Goal: Task Accomplishment & Management: Manage account settings

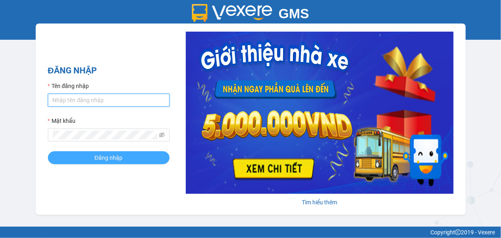
type input "ltqanh.phiethoc"
click at [105, 157] on span "Đăng nhập" at bounding box center [108, 157] width 28 height 9
click at [152, 157] on button "Đăng nhập" at bounding box center [109, 157] width 122 height 13
click at [116, 158] on span "Đăng nhập" at bounding box center [108, 157] width 28 height 9
click at [48, 151] on button "Đăng nhập" at bounding box center [109, 157] width 122 height 13
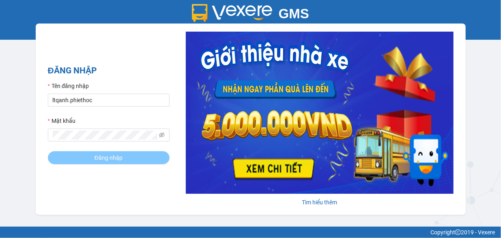
click at [48, 151] on button "Đăng nhập" at bounding box center [109, 157] width 122 height 13
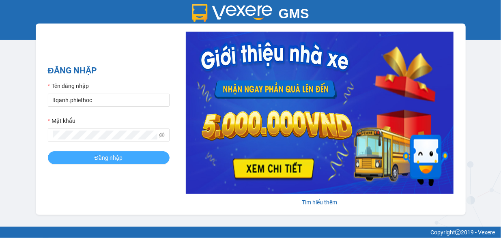
click at [116, 158] on span "Đăng nhập" at bounding box center [108, 157] width 28 height 9
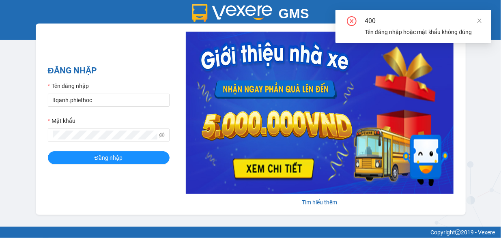
click at [134, 180] on div "ĐĂNG NHẬP Tên đăng nhập ltqanh.phiethoc Mật khẩu Đăng nhập Tìm hiểu thêm" at bounding box center [251, 119] width 430 height 191
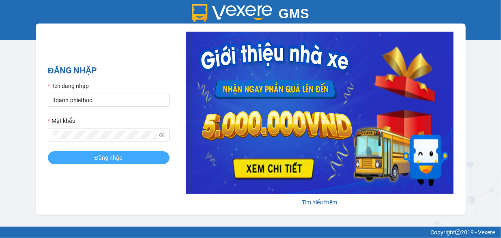
click at [110, 155] on span "Đăng nhập" at bounding box center [108, 157] width 28 height 9
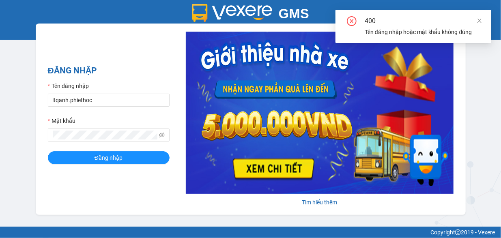
click at [131, 182] on div "ĐĂNG NHẬP Tên đăng nhập ltqanh.phiethoc Mật khẩu Đăng nhập Tìm hiểu thêm" at bounding box center [251, 119] width 430 height 191
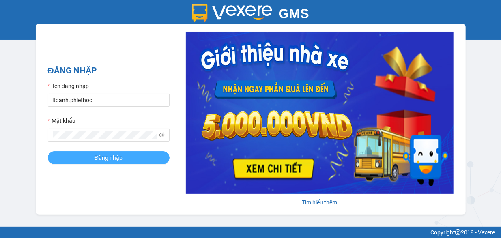
click at [115, 159] on span "Đăng nhập" at bounding box center [108, 157] width 28 height 9
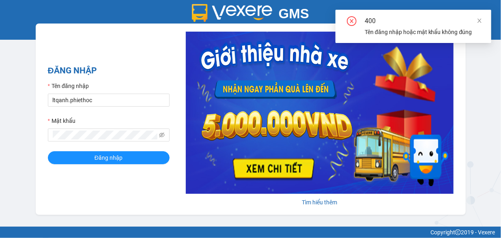
click at [119, 184] on div "ĐĂNG NHẬP Tên đăng nhập ltqanh.phiethoc Mật khẩu Đăng nhập Tìm hiểu thêm" at bounding box center [251, 119] width 430 height 191
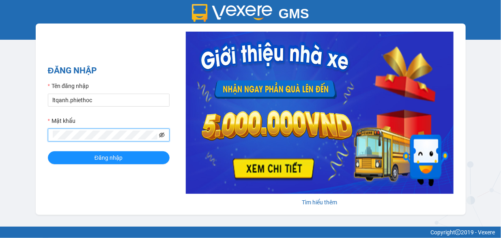
click at [159, 137] on icon "eye-invisible" at bounding box center [162, 135] width 6 height 6
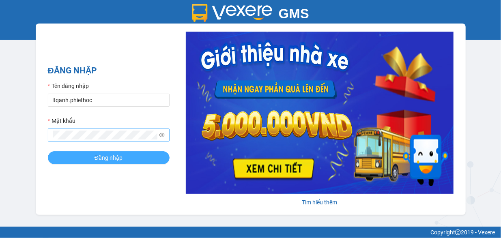
click at [113, 160] on span "Đăng nhập" at bounding box center [108, 157] width 28 height 9
click at [98, 162] on span "Đăng nhập" at bounding box center [108, 157] width 28 height 9
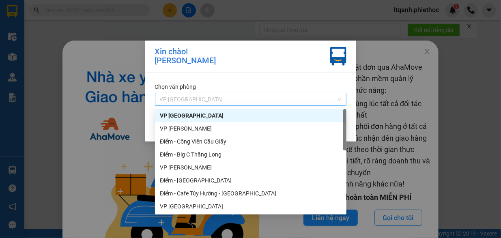
click at [222, 100] on span "VP [GEOGRAPHIC_DATA]" at bounding box center [251, 99] width 182 height 12
click at [231, 190] on div "Điểm - Cafe Túy Hường - [GEOGRAPHIC_DATA]" at bounding box center [251, 193] width 182 height 9
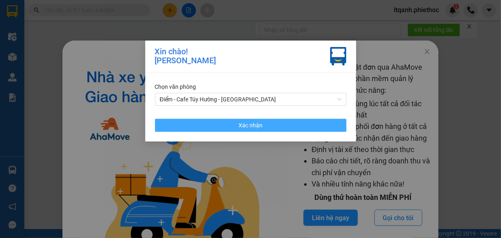
click at [250, 126] on span "Xác nhận" at bounding box center [250, 125] width 24 height 9
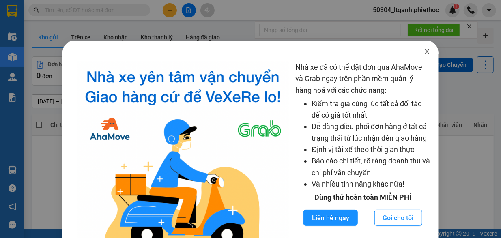
click at [424, 51] on icon "close" at bounding box center [427, 51] width 6 height 6
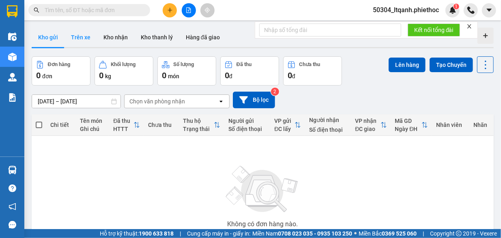
click at [86, 36] on button "Trên xe" at bounding box center [80, 37] width 32 height 19
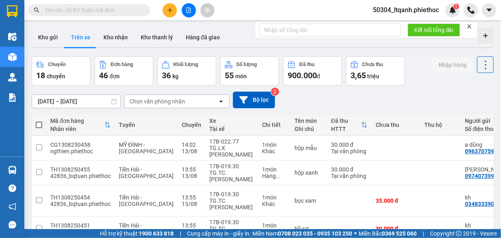
click at [178, 103] on div "Chọn văn phòng nhận" at bounding box center [157, 101] width 56 height 8
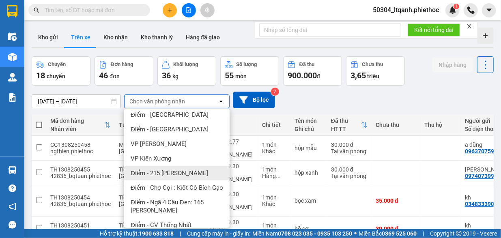
scroll to position [277, 0]
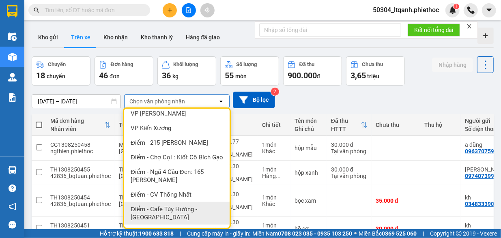
click at [172, 209] on span "Điểm - Cafe Túy Hường - [GEOGRAPHIC_DATA]" at bounding box center [179, 213] width 96 height 16
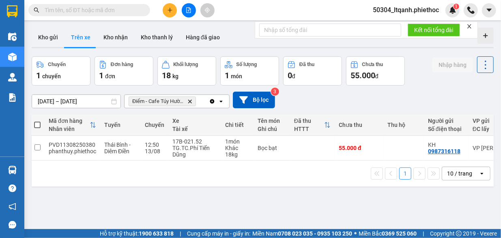
scroll to position [0, 0]
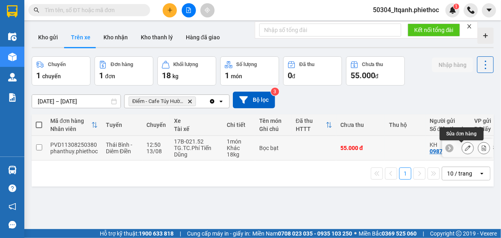
click at [465, 148] on icon at bounding box center [468, 148] width 6 height 6
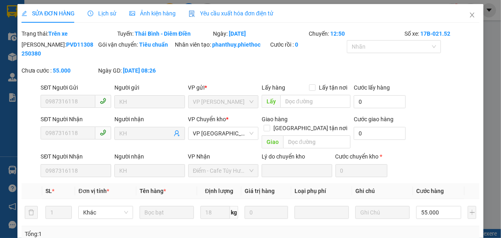
type input "0987316118"
type input "KH"
type input "0987316118"
type input "KH"
type input "55.000"
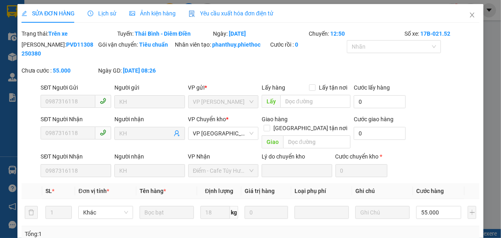
type input "55.000"
click at [102, 13] on span "Lịch sử" at bounding box center [102, 13] width 29 height 6
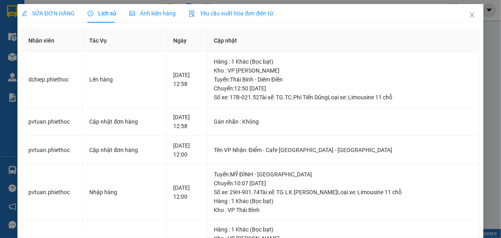
click at [53, 14] on span "SỬA ĐƠN HÀNG" at bounding box center [47, 13] width 53 height 6
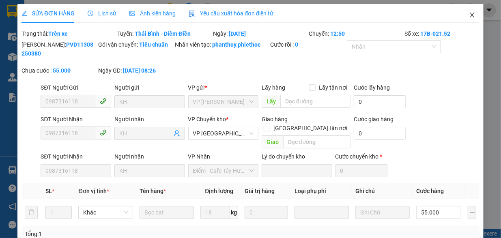
click at [469, 15] on icon "close" at bounding box center [472, 15] width 6 height 6
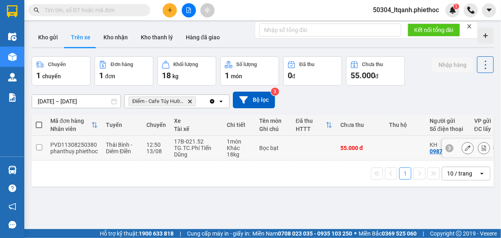
click at [305, 145] on td at bounding box center [314, 148] width 45 height 25
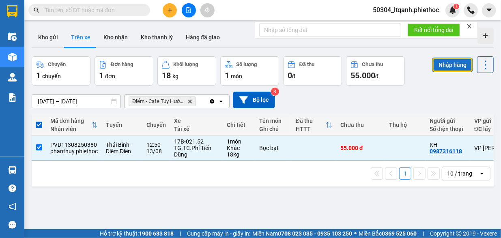
click at [435, 63] on button "Nhập hàng" at bounding box center [452, 65] width 41 height 15
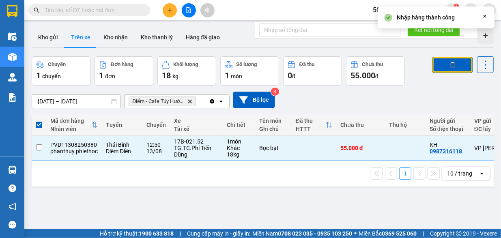
checkbox input "false"
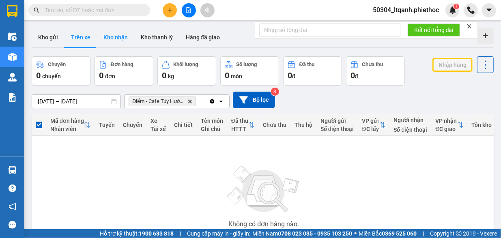
click at [111, 38] on button "Kho nhận" at bounding box center [115, 37] width 37 height 19
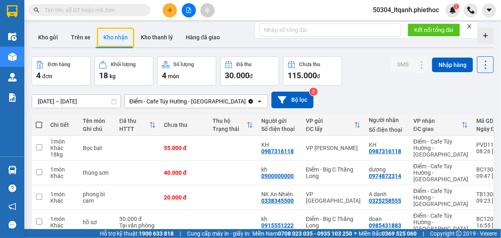
click at [77, 105] on div "ver 1.8.137 Kho gửi Trên xe Kho nhận Kho thanh [PERSON_NAME] đã giao Đơn hàng 4…" at bounding box center [262, 144] width 468 height 240
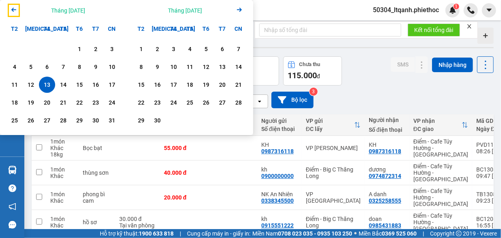
click at [14, 11] on icon "Arrow Left" at bounding box center [14, 10] width 10 height 10
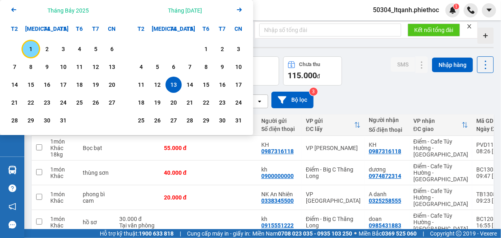
click at [32, 46] on div "1" at bounding box center [30, 49] width 11 height 10
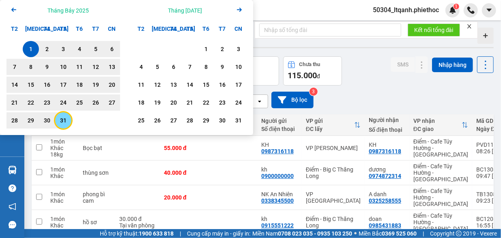
click at [64, 119] on div "31" at bounding box center [63, 121] width 11 height 10
type input "[DATE] – [DATE]"
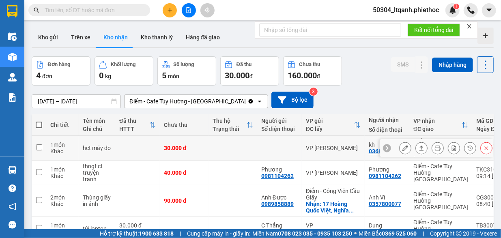
scroll to position [37, 0]
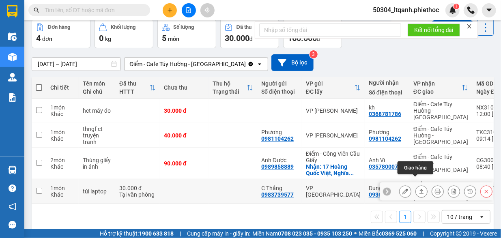
click at [418, 189] on icon at bounding box center [421, 192] width 6 height 6
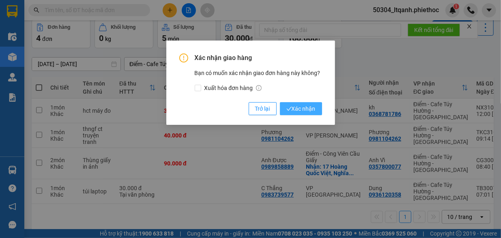
click at [292, 103] on button "Xác nhận" at bounding box center [301, 108] width 42 height 13
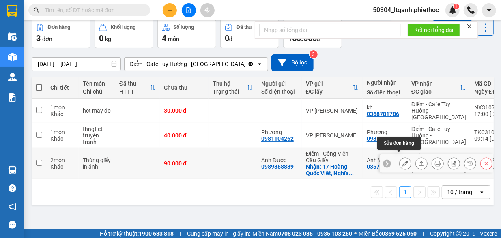
click at [402, 157] on button at bounding box center [404, 164] width 11 height 14
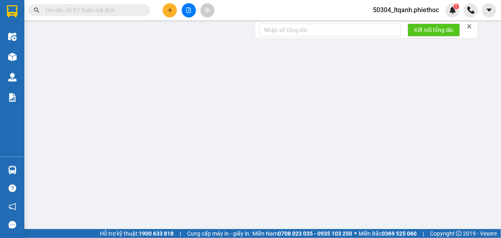
type input "0989858889"
type input "Anh Được"
checkbox input "true"
type input "17 Hoàng Quốc Việt, [GEOGRAPHIC_DATA], [GEOGRAPHIC_DATA], [GEOGRAPHIC_DATA], [G…"
type input "0357800077"
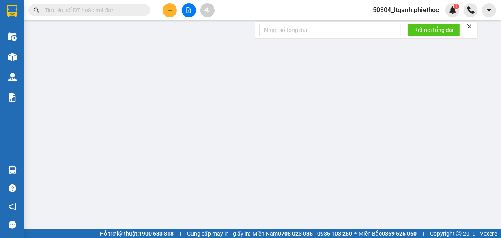
type input "Anh Vĩ"
type input "90.000"
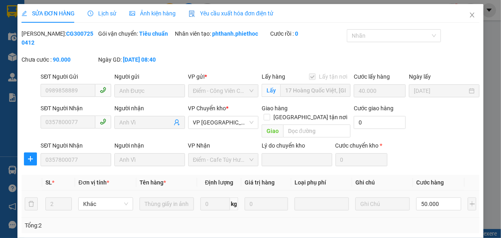
scroll to position [141, 0]
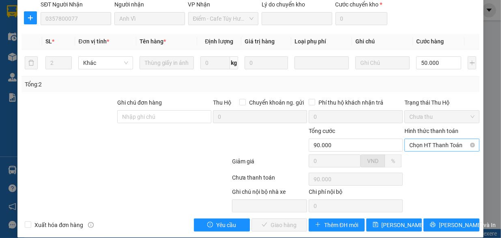
click at [423, 139] on span "Chọn HT Thanh Toán" at bounding box center [441, 145] width 65 height 12
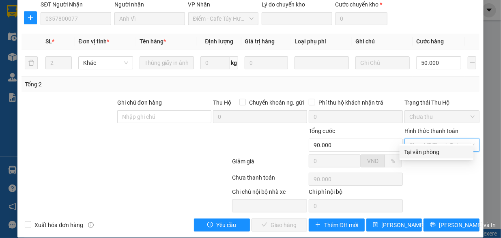
click at [416, 154] on div "Tại văn phòng" at bounding box center [436, 152] width 64 height 9
type input "0"
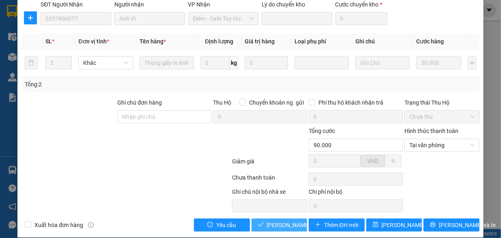
click at [274, 221] on span "[PERSON_NAME] và Giao hàng" at bounding box center [306, 225] width 78 height 9
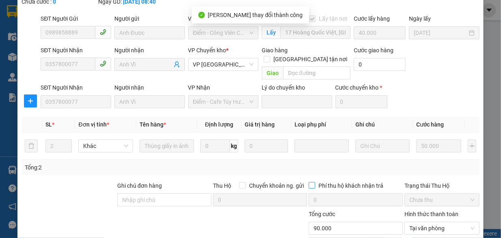
scroll to position [0, 0]
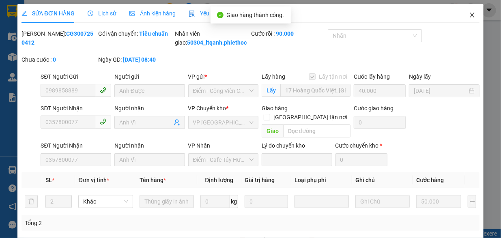
click at [469, 13] on icon "close" at bounding box center [472, 15] width 6 height 6
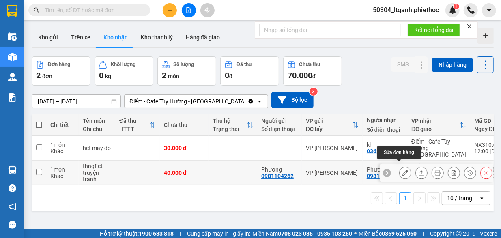
click at [402, 170] on icon at bounding box center [405, 173] width 6 height 6
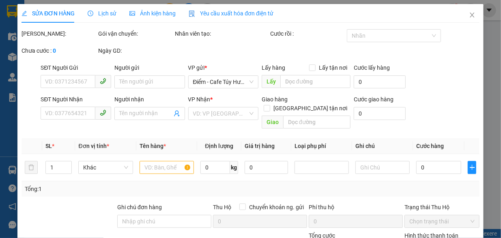
type input "0981104262"
type input "Phương"
type input "0981104262"
type input "Phương"
type input "40.000"
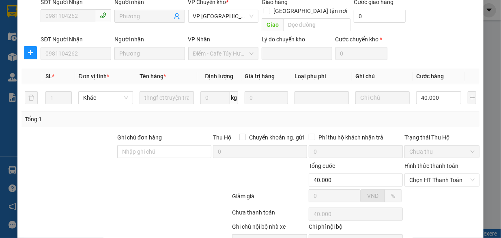
scroll to position [107, 0]
click at [430, 174] on span "Chọn HT Thanh Toán" at bounding box center [441, 180] width 65 height 12
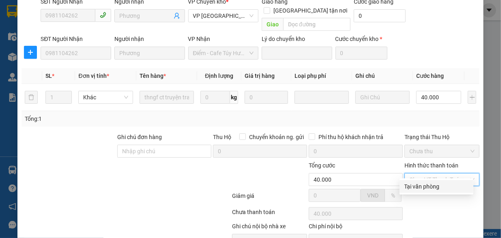
click at [422, 186] on div "Tại văn phòng" at bounding box center [436, 186] width 64 height 9
type input "0"
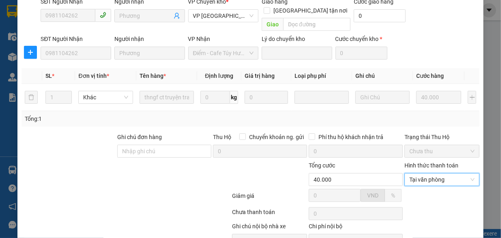
scroll to position [141, 0]
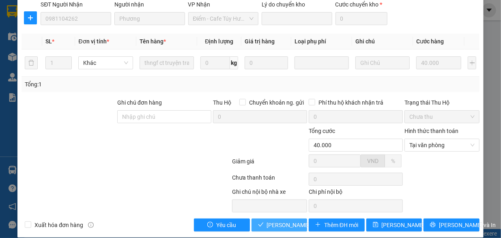
click at [275, 221] on span "[PERSON_NAME] và Giao hàng" at bounding box center [306, 225] width 78 height 9
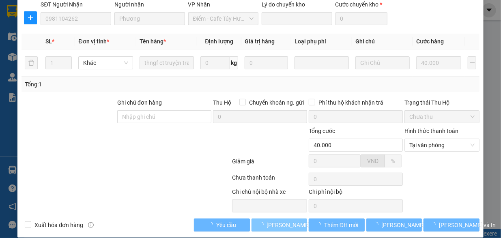
scroll to position [0, 0]
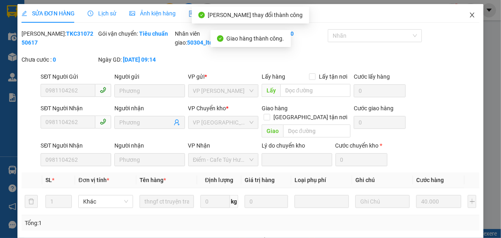
click at [469, 16] on icon "close" at bounding box center [472, 15] width 6 height 6
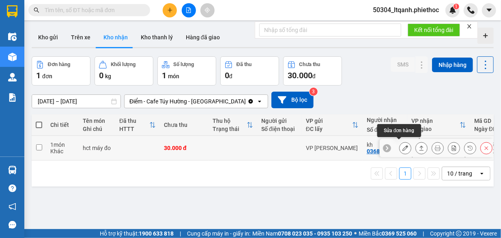
click at [399, 146] on button at bounding box center [404, 148] width 11 height 14
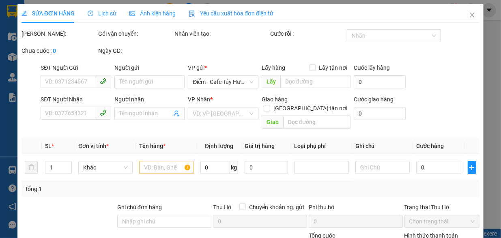
type input "0368781786"
type input "kh"
type input "30.000"
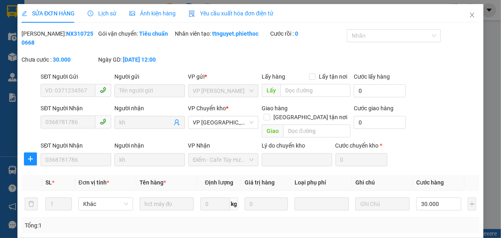
scroll to position [101, 0]
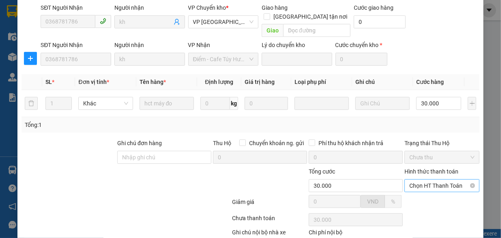
click at [424, 180] on span "Chọn HT Thanh Toán" at bounding box center [441, 186] width 65 height 12
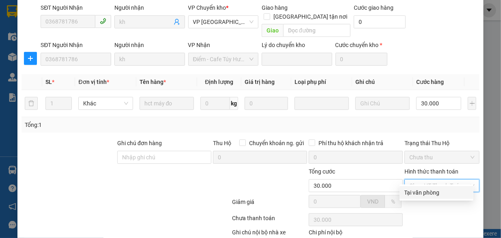
click at [421, 192] on div "Tại văn phòng" at bounding box center [436, 192] width 64 height 9
type input "0"
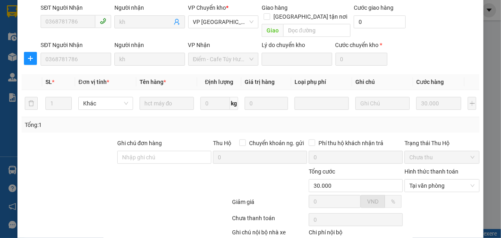
scroll to position [141, 0]
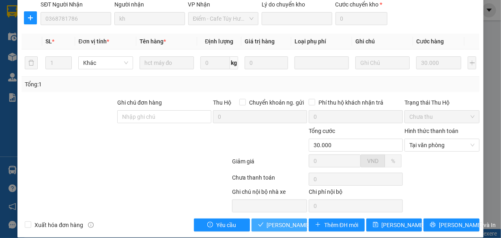
click at [271, 221] on span "[PERSON_NAME] và Giao hàng" at bounding box center [306, 225] width 78 height 9
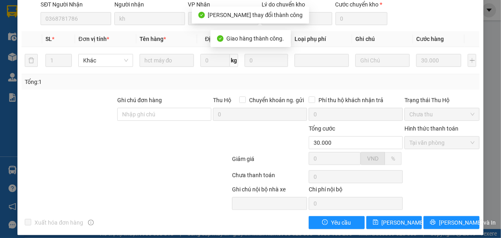
scroll to position [0, 0]
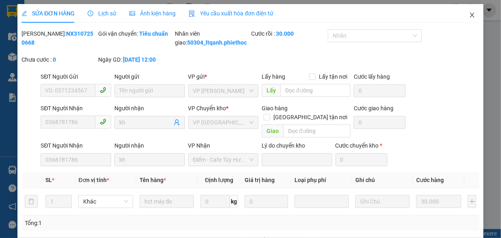
click at [469, 15] on icon "close" at bounding box center [472, 15] width 6 height 6
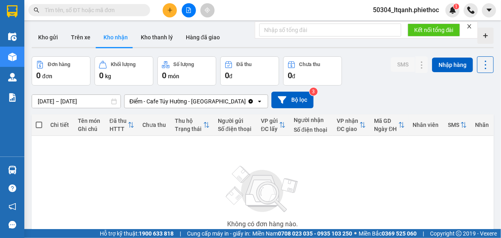
click at [81, 104] on div "ver 1.8.137 Kho gửi Trên xe Kho nhận Kho thanh [PERSON_NAME] đã giao Đơn hàng 0…" at bounding box center [262, 158] width 468 height 268
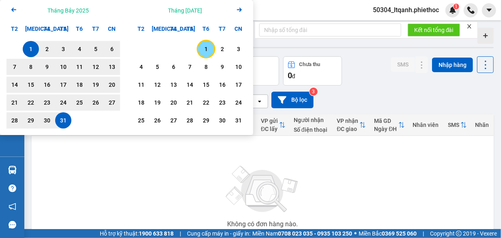
click at [206, 47] on div "1" at bounding box center [205, 49] width 11 height 10
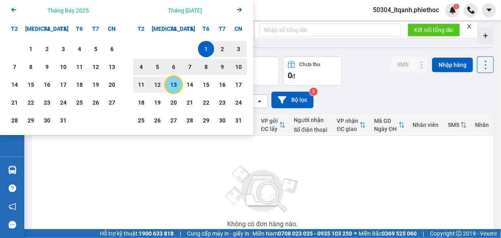
click at [173, 86] on div "13" at bounding box center [173, 85] width 11 height 10
type input "[DATE] – [DATE]"
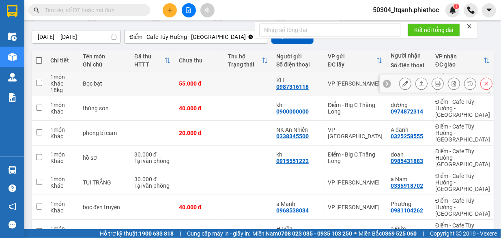
scroll to position [147, 0]
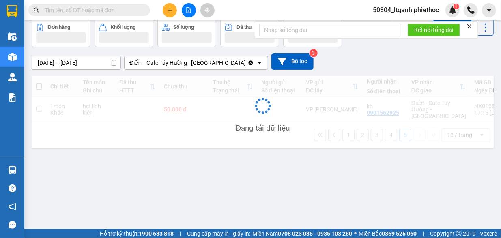
scroll to position [37, 0]
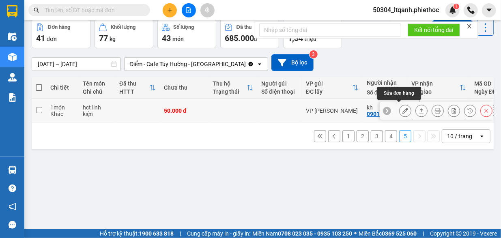
click at [402, 109] on icon at bounding box center [405, 111] width 6 height 6
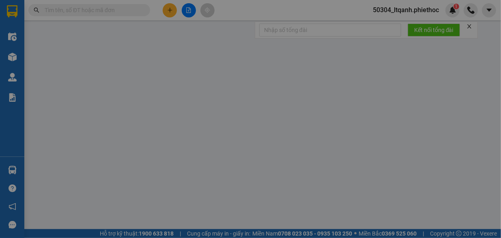
type input "0901562925"
type input "kh"
type input "50.000"
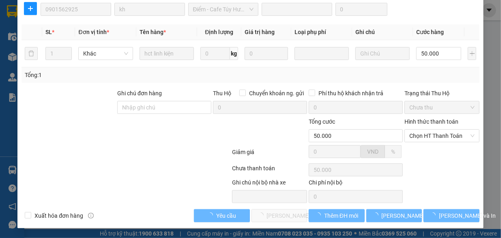
scroll to position [141, 0]
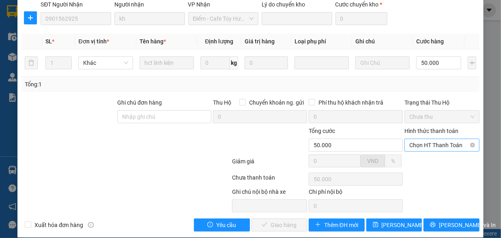
click at [416, 139] on span "Chọn HT Thanh Toán" at bounding box center [441, 145] width 65 height 12
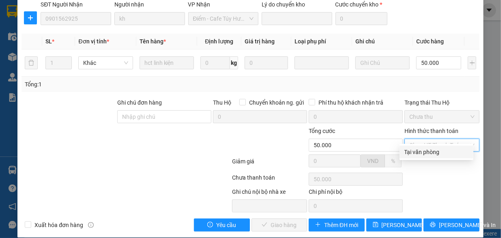
click at [414, 148] on div "Tại văn phòng" at bounding box center [436, 152] width 64 height 9
type input "0"
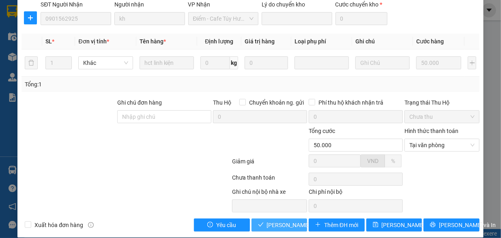
click at [277, 221] on span "[PERSON_NAME] và Giao hàng" at bounding box center [306, 225] width 78 height 9
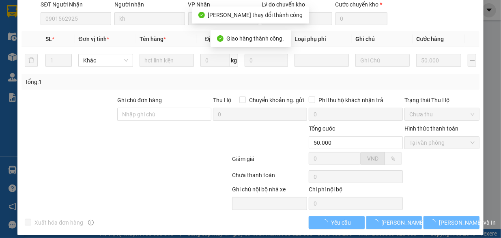
scroll to position [9, 0]
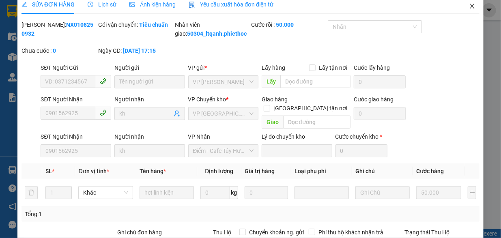
click at [469, 8] on icon "close" at bounding box center [472, 6] width 6 height 6
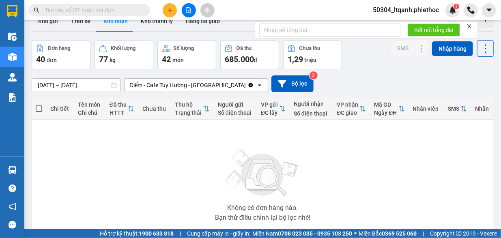
scroll to position [67, 0]
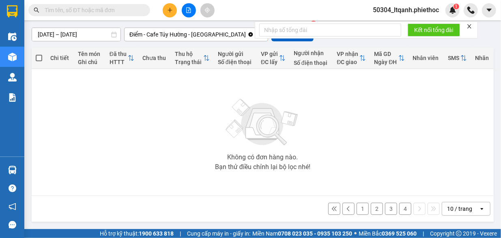
click at [399, 209] on button "4" at bounding box center [405, 209] width 12 height 12
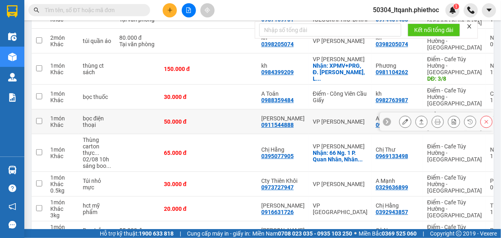
scroll to position [165, 0]
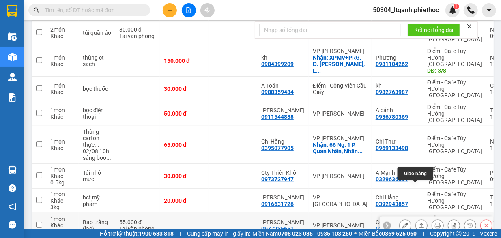
click at [418, 223] on icon at bounding box center [421, 226] width 6 height 6
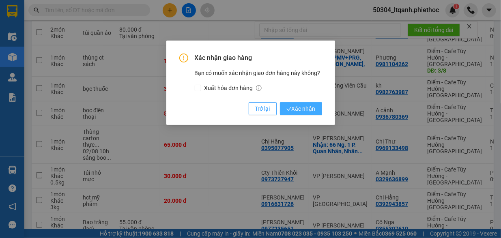
click at [305, 111] on span "Xác nhận" at bounding box center [300, 108] width 29 height 9
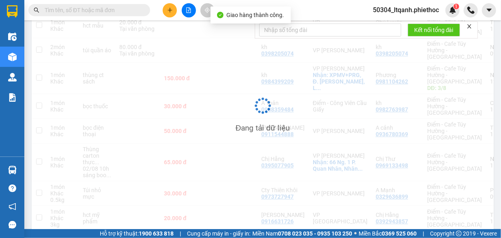
scroll to position [148, 0]
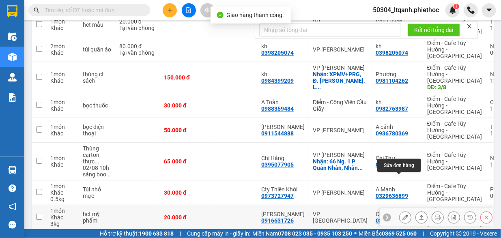
click at [402, 215] on icon at bounding box center [405, 218] width 6 height 6
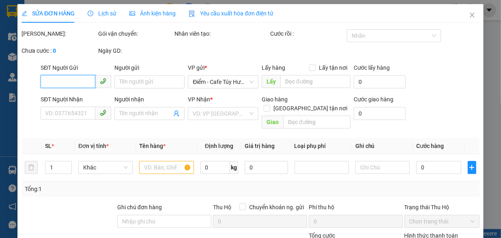
type input "0916631726"
type input "[PERSON_NAME]"
type input "0392943857"
type input "Chị Hằng"
type input "20.000"
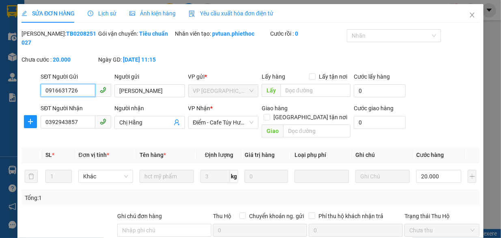
scroll to position [114, 0]
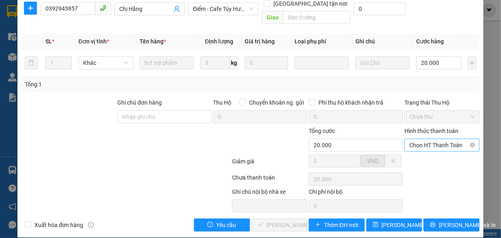
click at [435, 139] on span "Chọn HT Thanh Toán" at bounding box center [441, 145] width 65 height 12
click at [431, 153] on div "Tại văn phòng" at bounding box center [436, 152] width 64 height 9
type input "0"
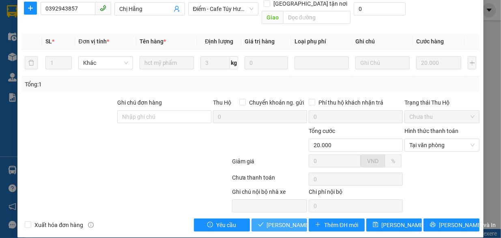
click at [281, 221] on span "[PERSON_NAME] và Giao hàng" at bounding box center [306, 225] width 78 height 9
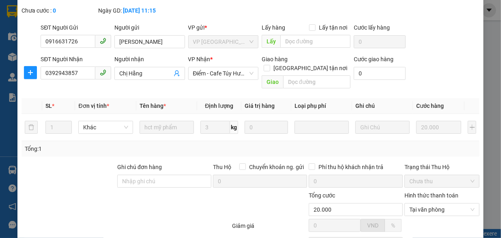
scroll to position [0, 0]
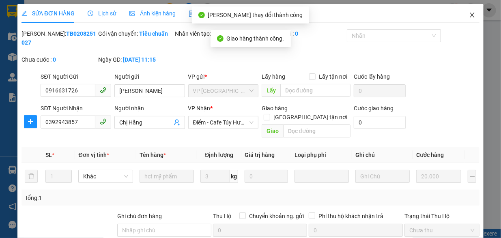
click at [470, 14] on icon "close" at bounding box center [472, 15] width 4 height 5
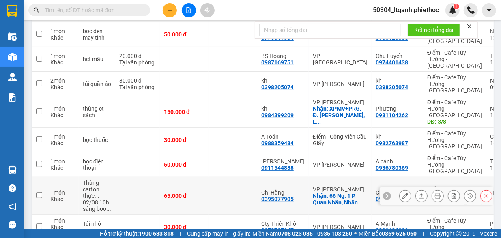
scroll to position [114, 0]
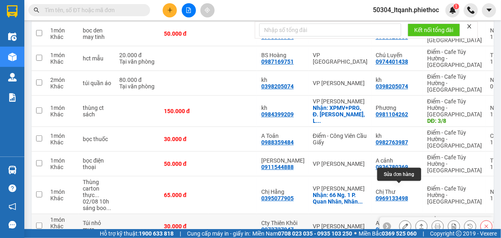
click at [402, 223] on icon at bounding box center [405, 226] width 6 height 6
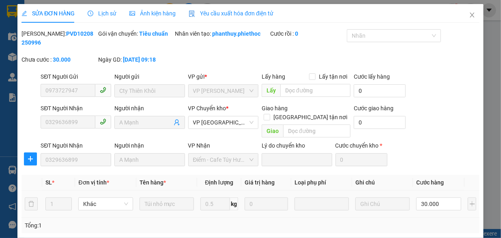
type input "0973727947"
type input "Cty Thiên Khôi"
type input "0329636899"
type input "A Mạnh"
type input "30.000"
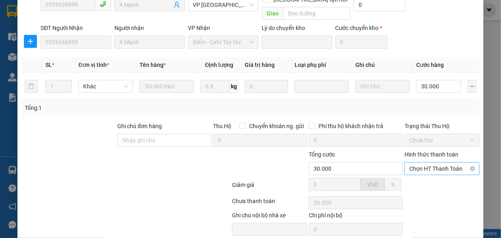
scroll to position [118, 0]
click at [429, 162] on span "Chọn HT Thanh Toán" at bounding box center [441, 168] width 65 height 12
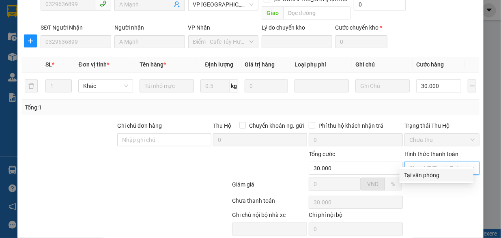
click at [423, 176] on div "Tại văn phòng" at bounding box center [436, 175] width 64 height 9
type input "0"
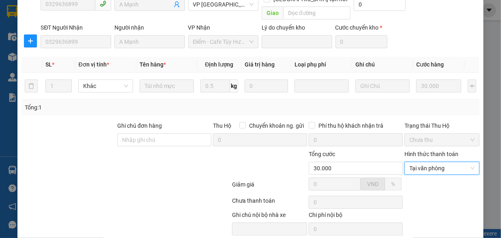
scroll to position [141, 0]
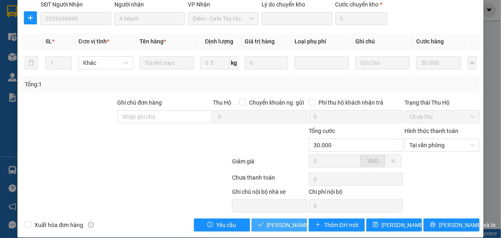
click at [270, 221] on span "[PERSON_NAME] và Giao hàng" at bounding box center [306, 225] width 78 height 9
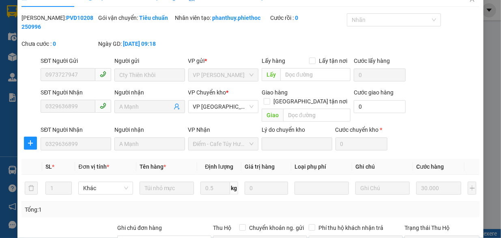
scroll to position [0, 0]
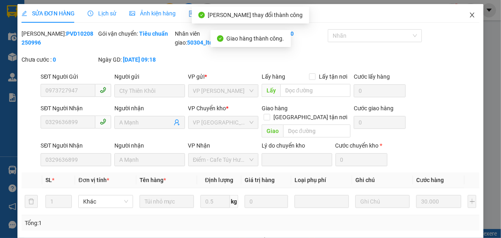
click at [469, 16] on icon "close" at bounding box center [472, 15] width 6 height 6
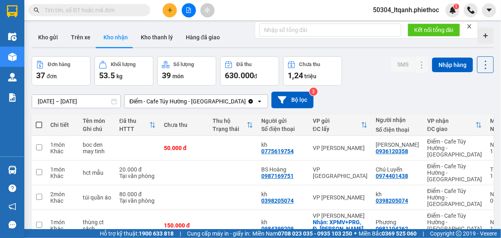
scroll to position [98, 0]
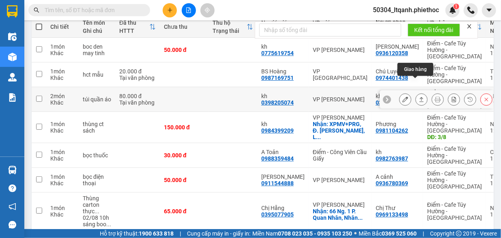
click at [419, 97] on icon at bounding box center [421, 99] width 4 height 5
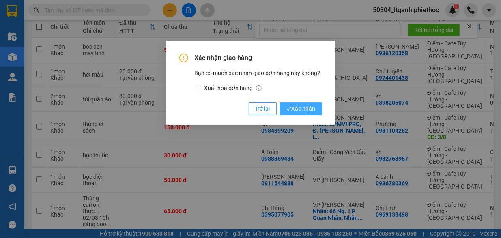
click at [311, 112] on span "Xác nhận" at bounding box center [300, 108] width 29 height 9
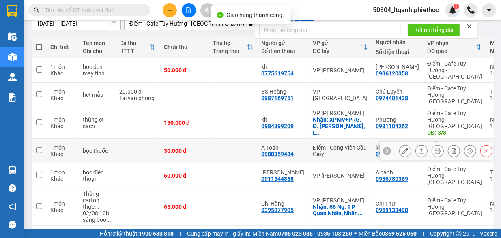
scroll to position [80, 0]
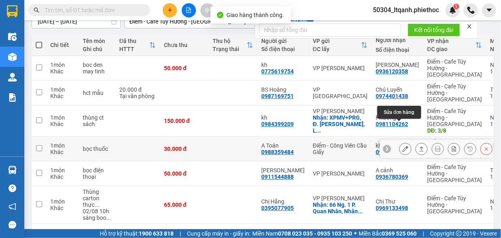
click at [402, 146] on icon at bounding box center [405, 149] width 6 height 6
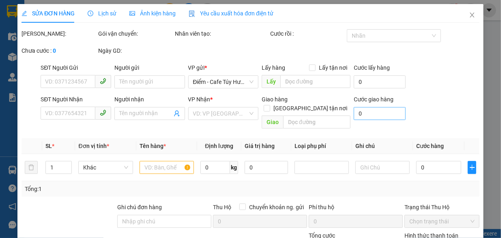
type input "0988359484"
type input "A Toản"
type input "0982763987"
type input "kh"
type input "30.000"
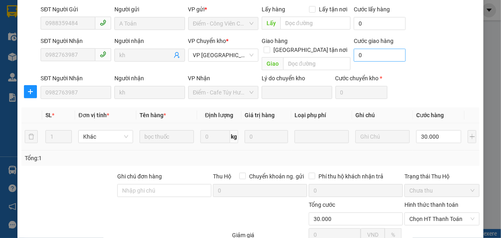
scroll to position [141, 0]
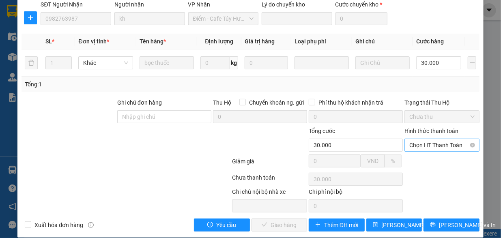
click at [428, 139] on span "Chọn HT Thanh Toán" at bounding box center [441, 145] width 65 height 12
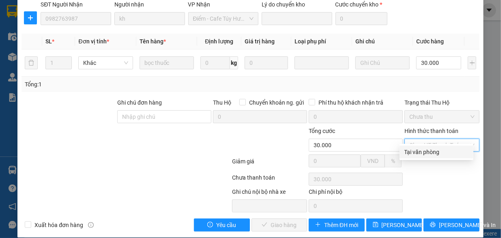
click at [424, 152] on div "Tại văn phòng" at bounding box center [436, 152] width 64 height 9
type input "0"
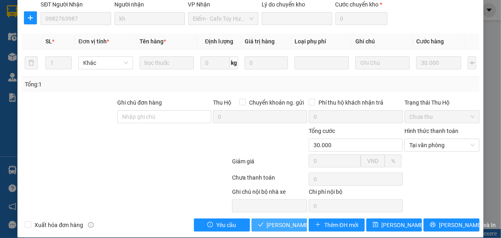
click at [267, 221] on span "[PERSON_NAME] và Giao hàng" at bounding box center [306, 225] width 78 height 9
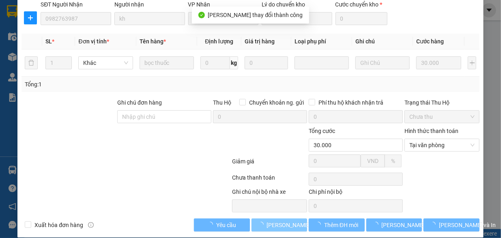
scroll to position [0, 0]
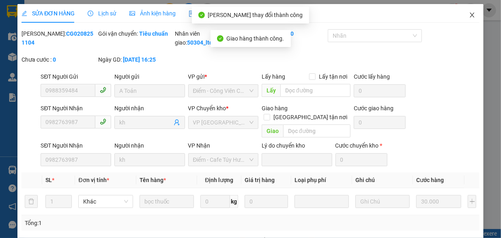
click at [470, 16] on icon "close" at bounding box center [472, 15] width 4 height 5
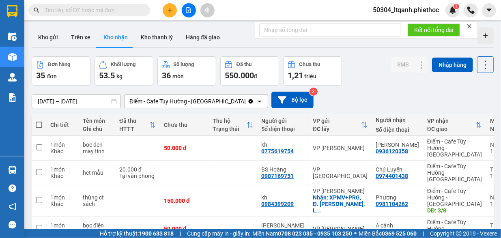
scroll to position [62, 0]
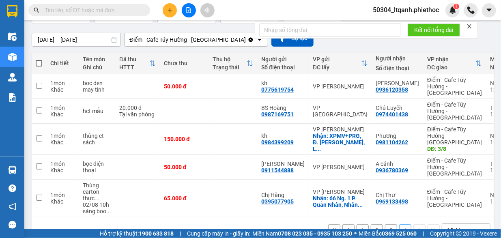
click at [385, 224] on button "3" at bounding box center [391, 230] width 12 height 12
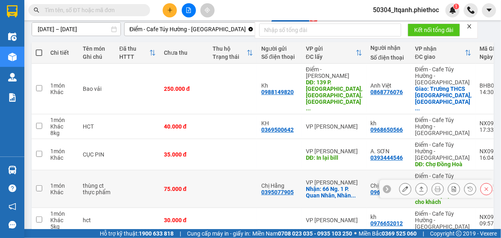
scroll to position [73, 0]
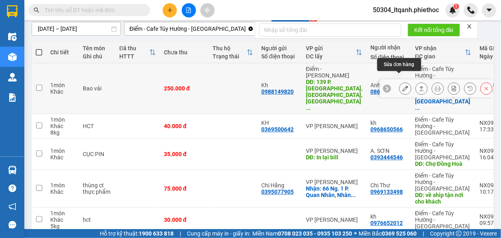
click at [402, 86] on icon at bounding box center [405, 89] width 6 height 6
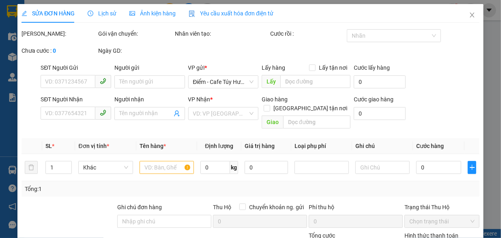
type input "0988149820"
type input "Kh"
type input "139 P. [GEOGRAPHIC_DATA], [GEOGRAPHIC_DATA], [GEOGRAPHIC_DATA], [GEOGRAPHIC_DAT…"
type input "50.000"
type input "0868776076"
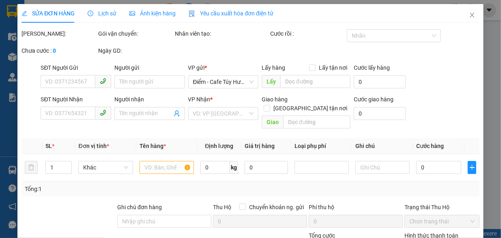
type input "Anh Việt"
checkbox input "true"
type input "Trường THCS [GEOGRAPHIC_DATA], [GEOGRAPHIC_DATA], [GEOGRAPHIC_DATA], [GEOGRAPHI…"
type input "Nguyện thu tiền"
type input "250.000"
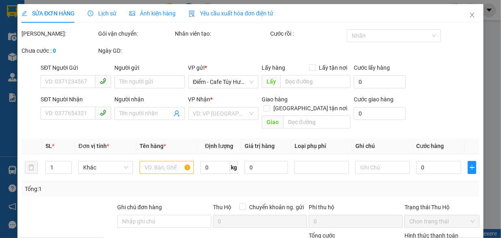
type input "250.000"
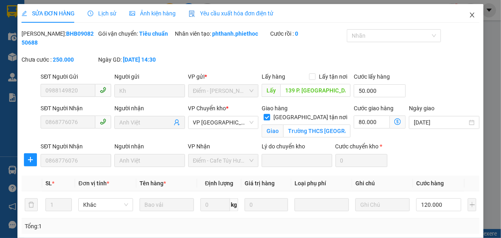
click at [469, 13] on icon "close" at bounding box center [472, 15] width 6 height 6
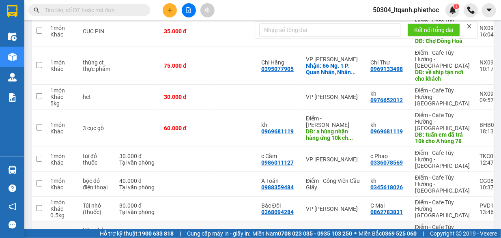
scroll to position [196, 0]
click at [418, 237] on icon at bounding box center [421, 240] width 6 height 6
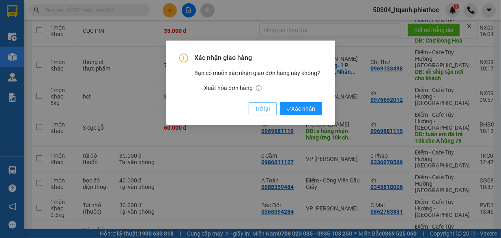
click at [261, 109] on span "Trở lại" at bounding box center [262, 108] width 15 height 9
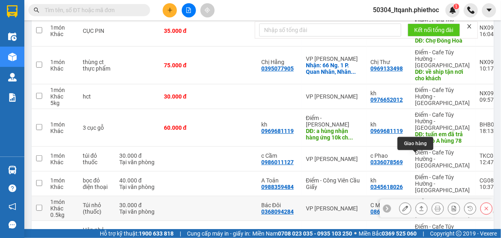
click at [418, 206] on icon at bounding box center [421, 209] width 6 height 6
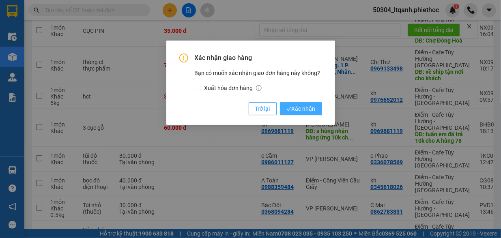
click at [310, 108] on span "Xác nhận" at bounding box center [300, 108] width 29 height 9
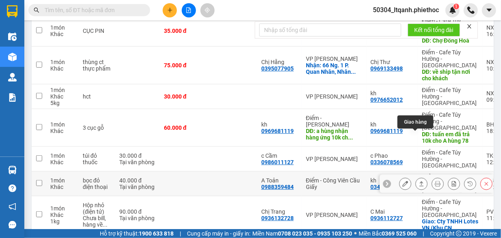
click at [419, 181] on icon at bounding box center [421, 183] width 4 height 5
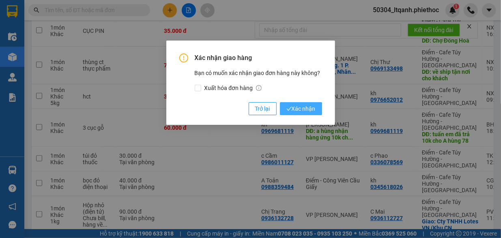
click at [298, 107] on span "Xác nhận" at bounding box center [300, 108] width 29 height 9
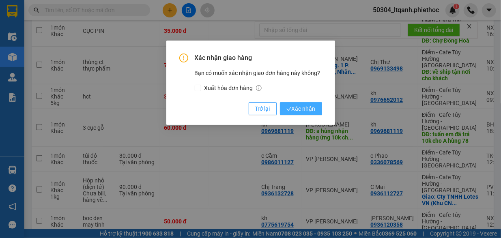
click at [300, 109] on span "Xác nhận" at bounding box center [300, 108] width 29 height 9
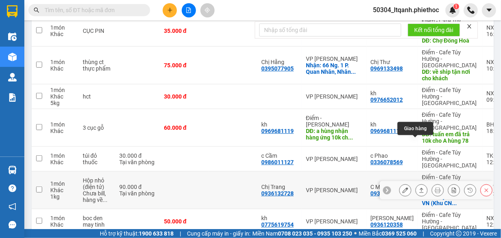
click at [418, 187] on icon at bounding box center [421, 190] width 6 height 6
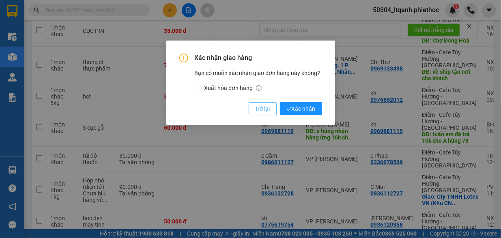
click at [258, 111] on span "Trở lại" at bounding box center [262, 108] width 15 height 9
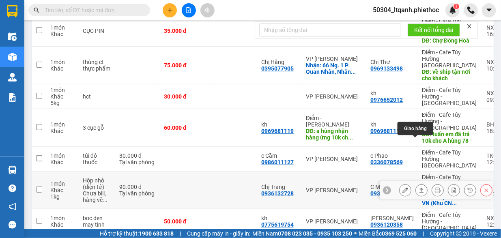
click at [418, 187] on icon at bounding box center [421, 190] width 6 height 6
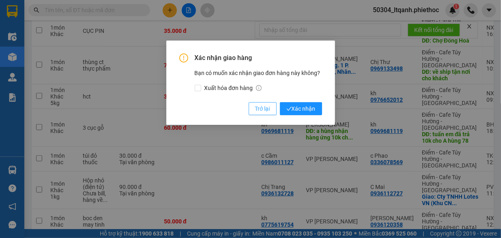
click at [262, 109] on span "Trở lại" at bounding box center [262, 108] width 15 height 9
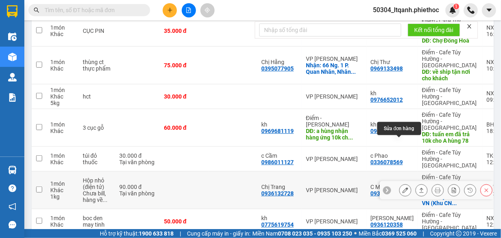
click at [399, 183] on button at bounding box center [404, 190] width 11 height 14
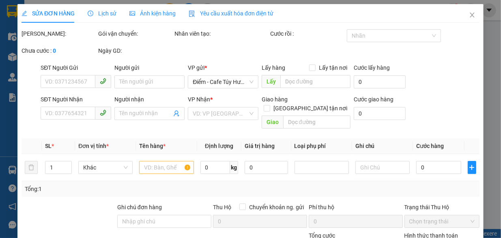
type input "0936132728"
type input "Chị Trang"
type input "0936112727"
type input "C Mai"
checkbox input "true"
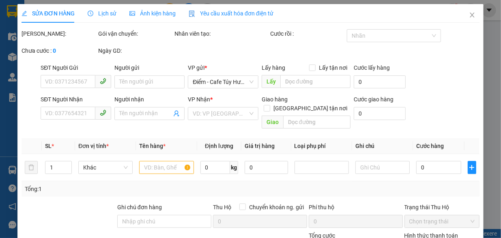
type input "Cty TNHH Lotes VN (Khu CN Liên Hà Thái, [GEOGRAPHIC_DATA])"
type input "90.000"
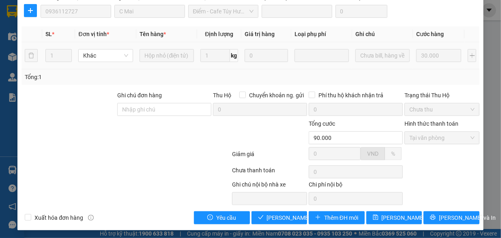
scroll to position [150, 0]
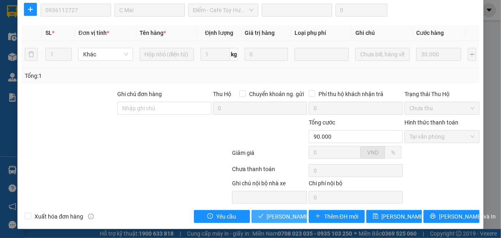
click at [281, 215] on span "[PERSON_NAME] và Giao hàng" at bounding box center [306, 216] width 78 height 9
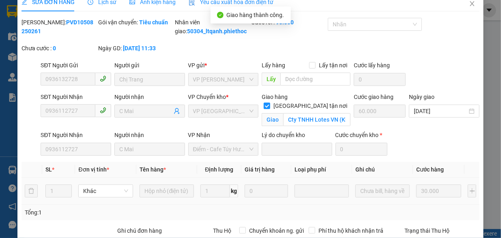
scroll to position [11, 0]
click at [470, 4] on icon "close" at bounding box center [472, 4] width 4 height 5
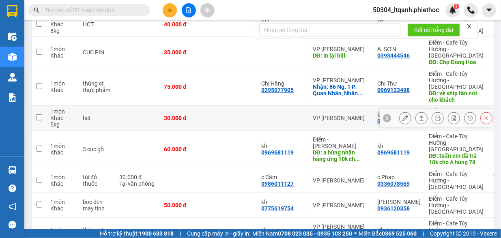
scroll to position [174, 0]
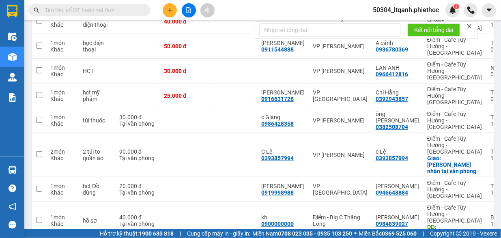
scroll to position [160, 0]
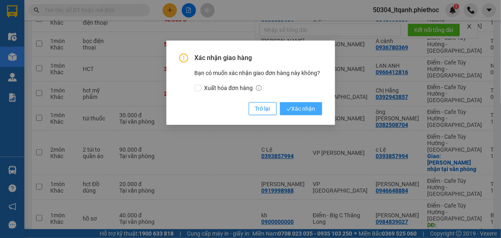
click at [303, 107] on span "Xác nhận" at bounding box center [300, 108] width 29 height 9
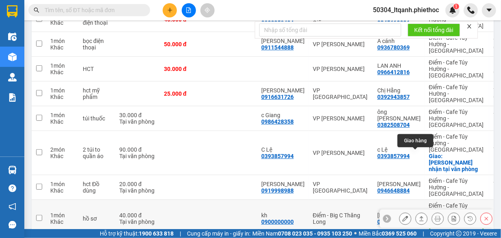
click at [419, 216] on icon at bounding box center [421, 218] width 4 height 5
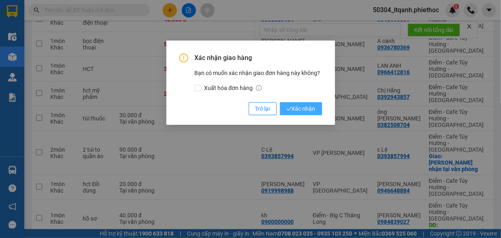
click at [304, 110] on span "Xác nhận" at bounding box center [300, 108] width 29 height 9
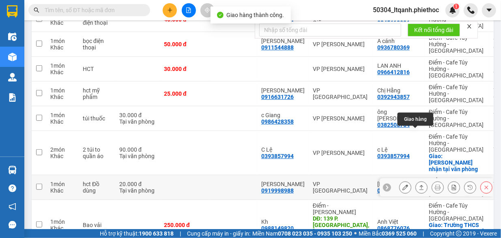
click at [418, 185] on icon at bounding box center [421, 188] width 6 height 6
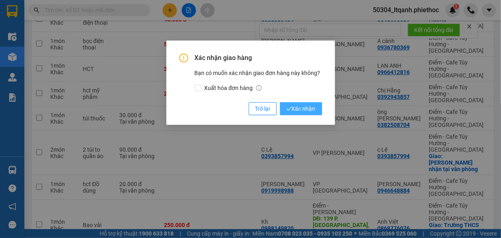
click at [303, 108] on span "Xác nhận" at bounding box center [300, 108] width 29 height 9
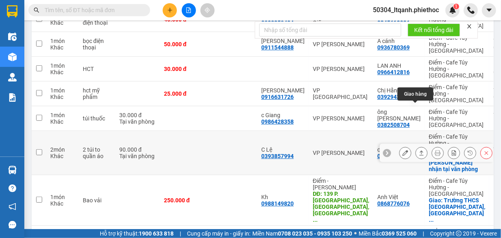
click at [418, 150] on icon at bounding box center [421, 153] width 6 height 6
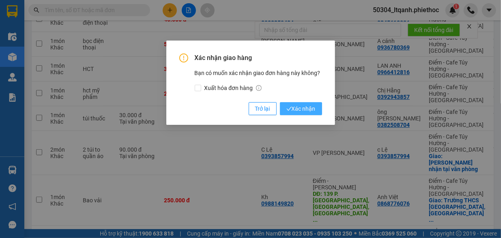
click at [303, 109] on span "Xác nhận" at bounding box center [300, 108] width 29 height 9
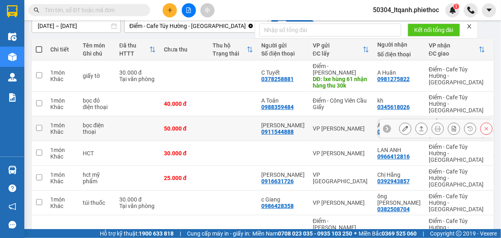
scroll to position [75, 0]
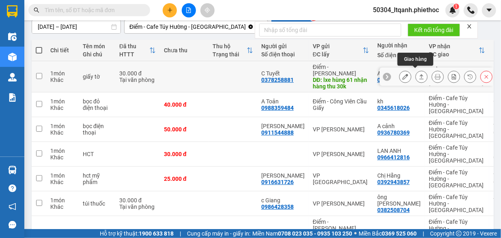
click at [418, 75] on icon at bounding box center [421, 77] width 6 height 6
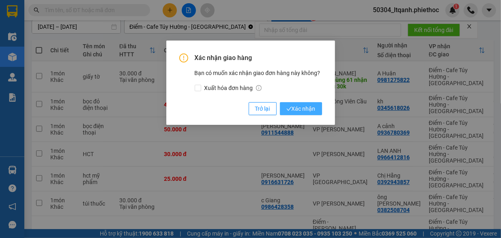
click at [305, 109] on span "Xác nhận" at bounding box center [300, 108] width 29 height 9
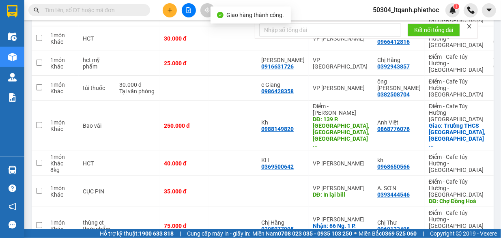
scroll to position [160, 0]
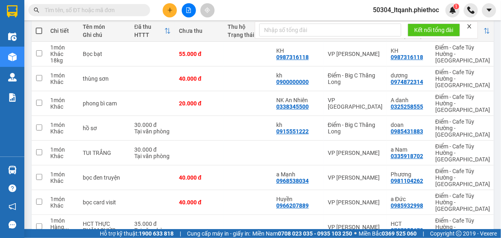
scroll to position [147, 0]
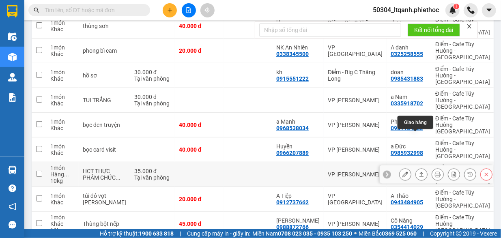
click at [418, 172] on icon at bounding box center [421, 175] width 6 height 6
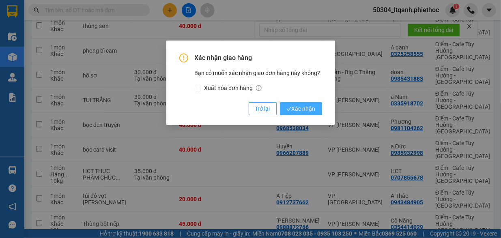
click at [305, 105] on span "Xác nhận" at bounding box center [300, 108] width 29 height 9
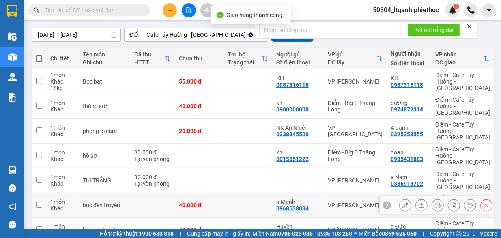
scroll to position [67, 0]
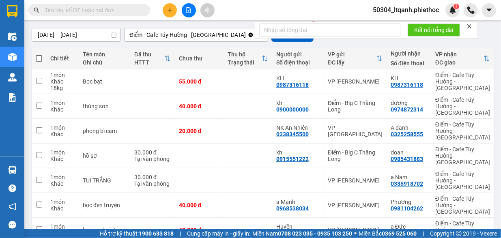
click at [118, 9] on input "text" at bounding box center [93, 10] width 96 height 9
click at [103, 11] on input "text" at bounding box center [93, 10] width 96 height 9
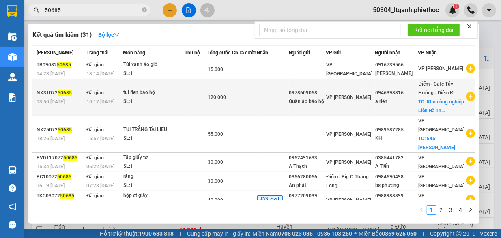
type input "50685"
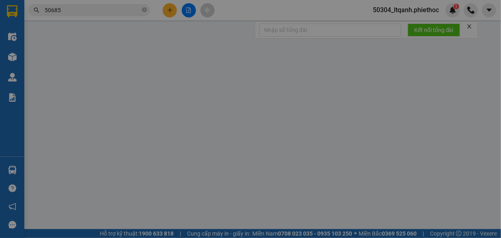
type input "0978609068"
type input "Quần áo bảo hộ"
type input "0946398816"
type input "a riển"
checkbox input "true"
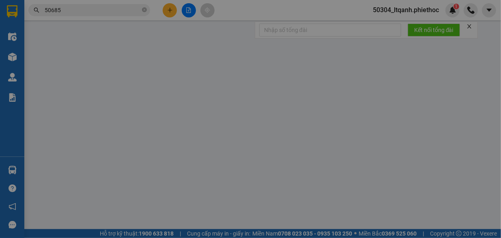
type input "Khu công nghiệp [GEOGRAPHIC_DATA], QL39A, [GEOGRAPHIC_DATA], [GEOGRAPHIC_DATA],…"
type input "70.000"
type input "120.000"
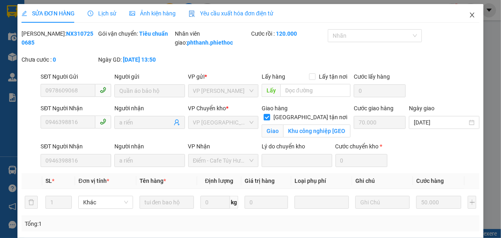
click at [469, 14] on icon "close" at bounding box center [472, 15] width 6 height 6
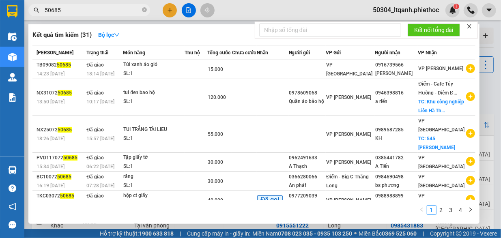
click at [80, 10] on input "50685" at bounding box center [93, 10] width 96 height 9
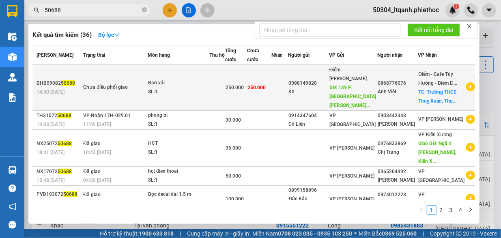
type input "50688"
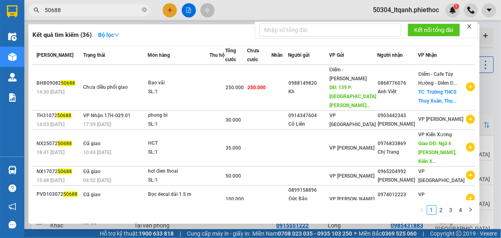
click at [133, 96] on td "Chưa điều phối giao" at bounding box center [114, 88] width 67 height 46
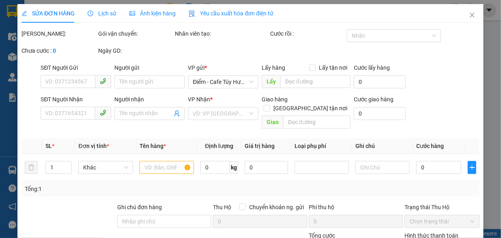
type input "0988149820"
type input "Kh"
type input "139 P. [GEOGRAPHIC_DATA], [GEOGRAPHIC_DATA], [GEOGRAPHIC_DATA], [GEOGRAPHIC_DAT…"
type input "50.000"
type input "0868776076"
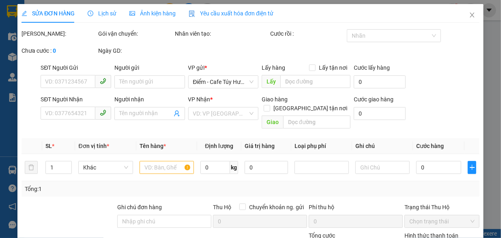
type input "Anh Việt"
checkbox input "true"
type input "Trường THCS [GEOGRAPHIC_DATA], [GEOGRAPHIC_DATA], [GEOGRAPHIC_DATA], [GEOGRAPHI…"
type input "Nguyện thu tiền"
type input "250.000"
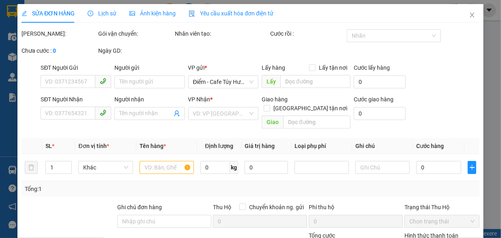
type input "250.000"
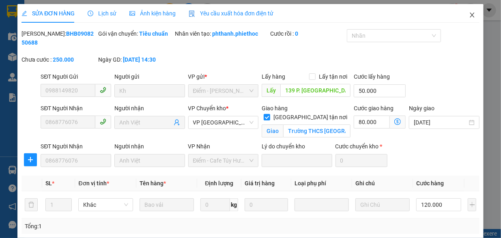
click at [470, 15] on icon "close" at bounding box center [472, 15] width 4 height 5
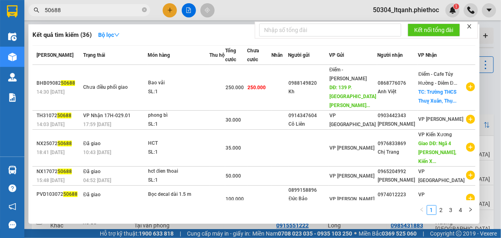
click at [70, 10] on input "50688" at bounding box center [93, 10] width 96 height 9
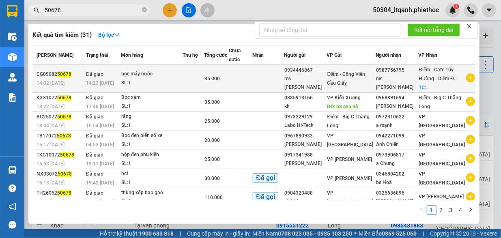
type input "50678"
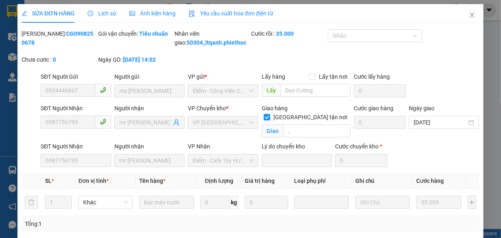
type input "0934446867"
type input "ms [PERSON_NAME]"
type input "0987756795"
type input "mr [PERSON_NAME]"
checkbox input "true"
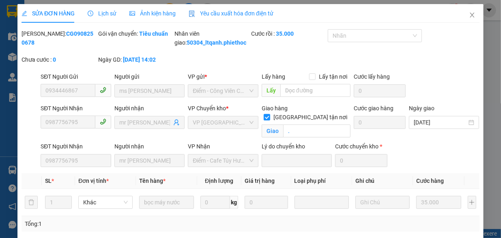
type input "."
type input "35.000"
click at [469, 16] on icon "close" at bounding box center [472, 15] width 6 height 6
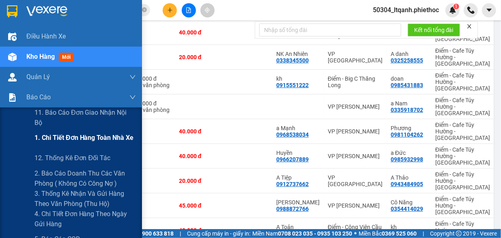
click at [91, 133] on span "1. Chi tiết đơn hàng toàn nhà xe" at bounding box center [83, 138] width 99 height 10
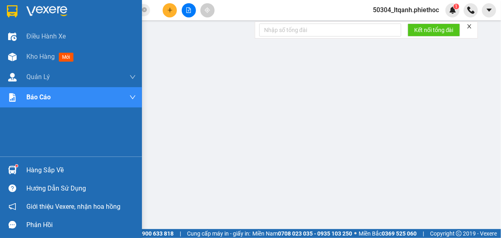
click at [39, 167] on div "Hàng sắp về" at bounding box center [80, 170] width 109 height 12
click at [51, 167] on div "Điều hành xe Kho hàng mới Quản [PERSON_NAME] lý chuyến Quản lý khách hàng Quản …" at bounding box center [71, 119] width 142 height 238
click at [33, 167] on div "Hàng sắp về" at bounding box center [80, 170] width 109 height 12
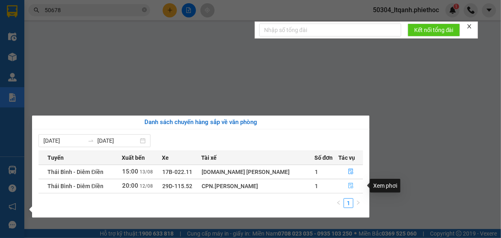
click at [349, 186] on icon "file-done" at bounding box center [351, 186] width 6 height 6
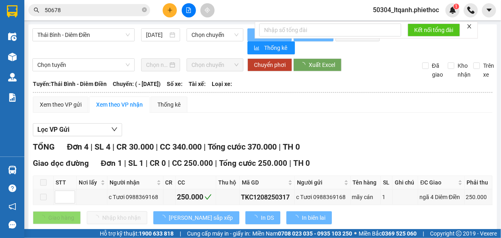
type input "[DATE]"
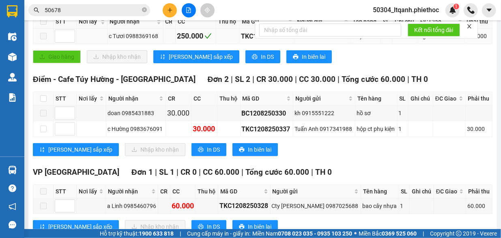
scroll to position [185, 0]
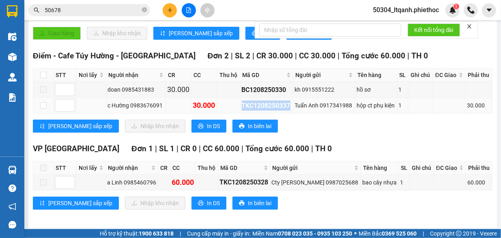
drag, startPoint x: 286, startPoint y: 103, endPoint x: 238, endPoint y: 104, distance: 47.9
click at [242, 104] on div "TKC1208250337" at bounding box center [267, 106] width 50 height 10
copy div "TKC1208250337"
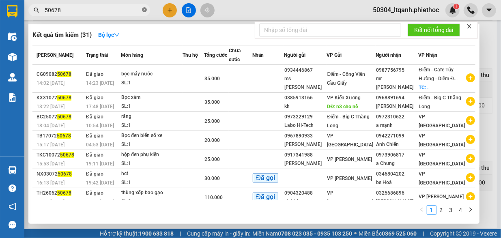
click at [144, 9] on icon "close-circle" at bounding box center [144, 9] width 5 height 5
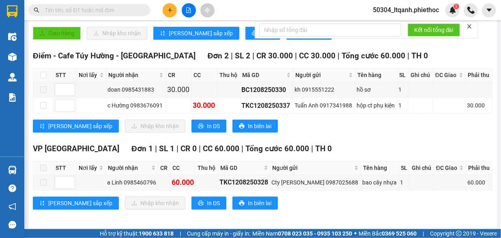
click at [125, 10] on input "text" at bounding box center [93, 10] width 96 height 9
paste input "TKC1208250337"
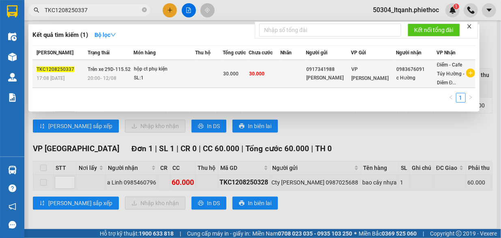
type input "TKC1208250337"
click at [182, 72] on div "hộp ct phụ kiện" at bounding box center [164, 69] width 61 height 9
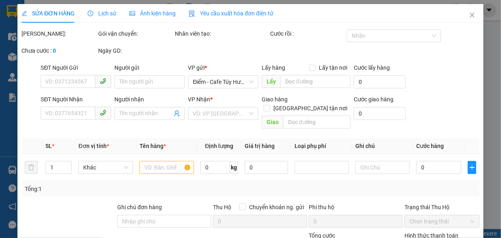
type input "0917341988"
type input "[PERSON_NAME]"
type input "0983676091"
type input "c Hường"
type input "30.000"
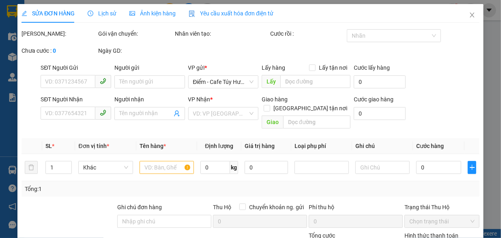
type input "30.000"
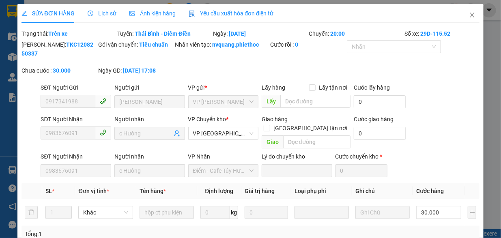
click at [106, 12] on span "Lịch sử" at bounding box center [102, 13] width 29 height 6
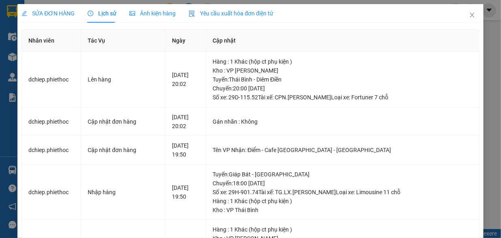
click at [53, 17] on div "SỬA ĐƠN HÀNG" at bounding box center [47, 13] width 53 height 9
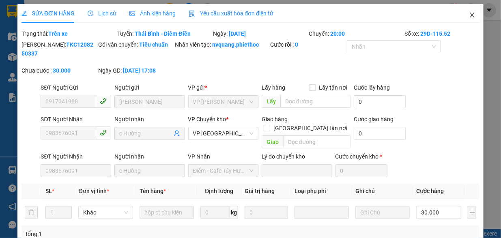
click at [469, 16] on icon "close" at bounding box center [472, 15] width 6 height 6
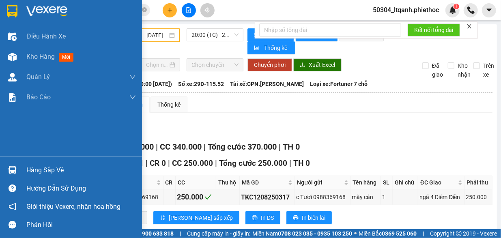
click at [28, 169] on div "Hàng sắp về" at bounding box center [80, 170] width 109 height 12
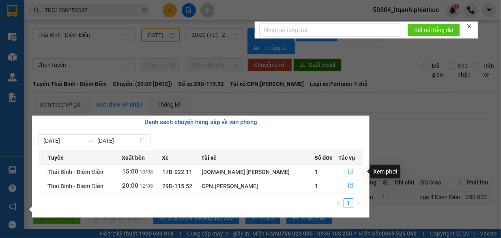
click at [349, 173] on icon "file-done" at bounding box center [350, 172] width 5 height 6
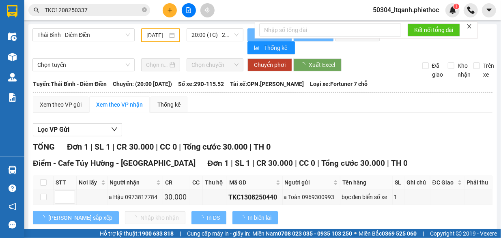
type input "[DATE]"
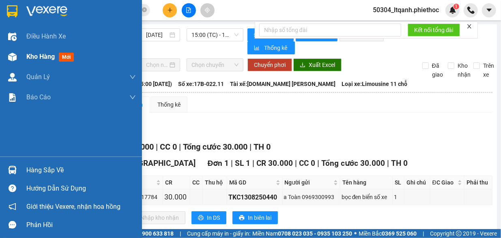
click at [39, 57] on span "Kho hàng" at bounding box center [40, 57] width 28 height 8
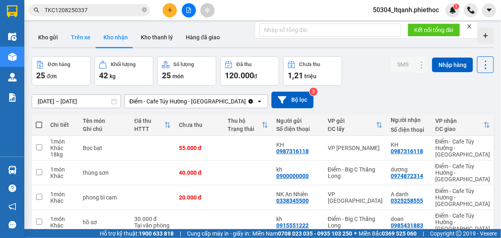
click at [81, 40] on button "Trên xe" at bounding box center [80, 37] width 32 height 19
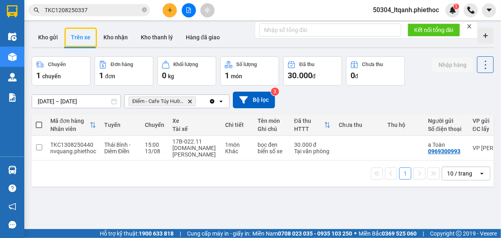
click at [74, 99] on div "ver 1.8.137 Kho gửi Trên xe Kho nhận Kho thanh [PERSON_NAME] đã giao Chuyến 1 c…" at bounding box center [262, 143] width 468 height 238
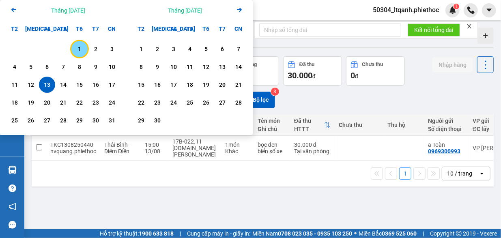
click at [79, 45] on div "1" at bounding box center [79, 49] width 11 height 10
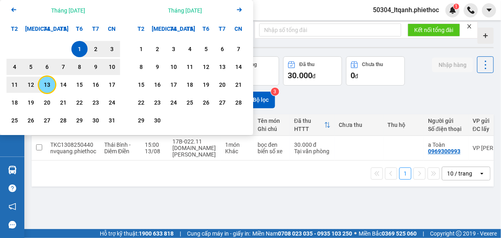
click at [46, 88] on div "13" at bounding box center [46, 85] width 11 height 10
type input "[DATE] – [DATE]"
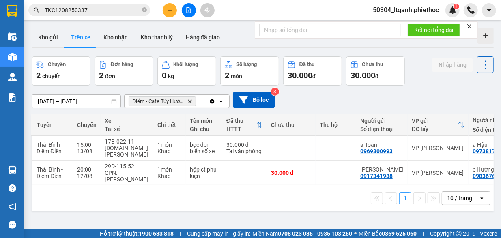
scroll to position [0, 67]
click at [190, 103] on icon "Điểm - Cafe Túy Hường - Diêm Điền, close by backspace" at bounding box center [190, 101] width 4 height 4
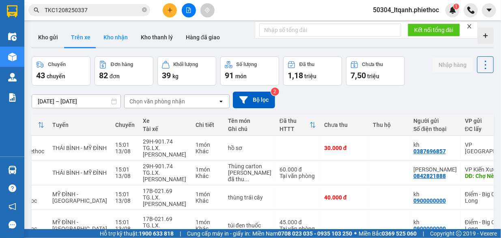
click at [116, 36] on button "Kho nhận" at bounding box center [115, 37] width 37 height 19
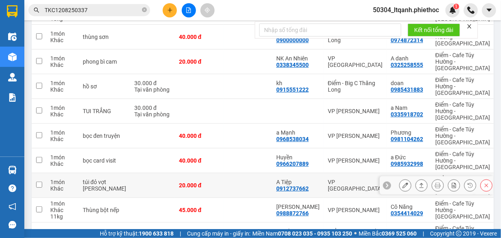
scroll to position [136, 0]
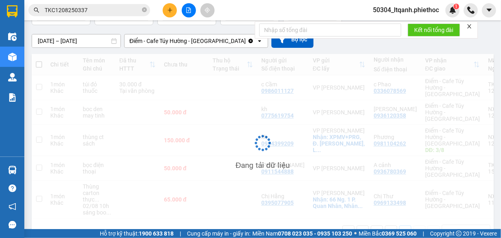
scroll to position [62, 0]
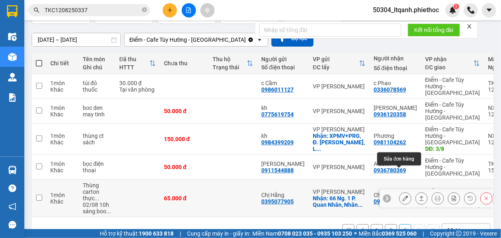
click at [402, 195] on icon at bounding box center [405, 198] width 6 height 6
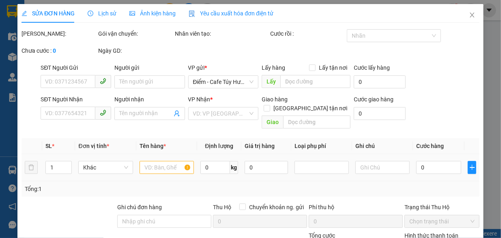
type input "0395077905"
type input "Chị Hằng"
checkbox input "true"
type input "66 [PERSON_NAME]. 1 P. Quan Nhân, Nhân Chính, [GEOGRAPHIC_DATA], [GEOGRAPHIC_DA…"
type input "0969133498"
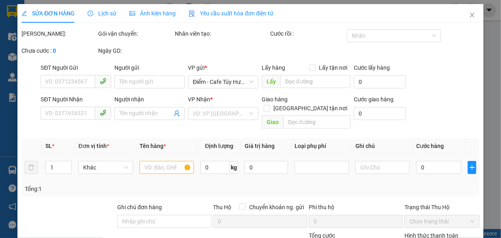
type input "Chị Thư"
type input "65.000"
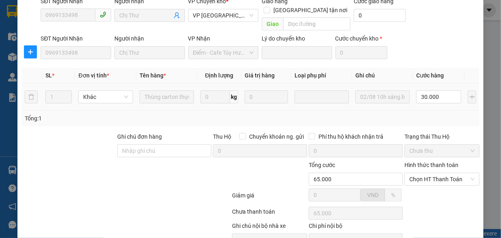
scroll to position [141, 0]
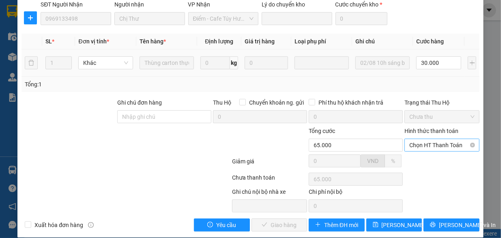
click at [422, 139] on span "Chọn HT Thanh Toán" at bounding box center [441, 145] width 65 height 12
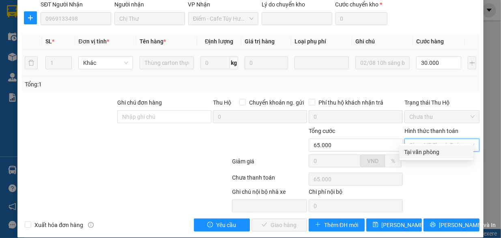
click at [419, 150] on div "Tại văn phòng" at bounding box center [436, 152] width 64 height 9
type input "0"
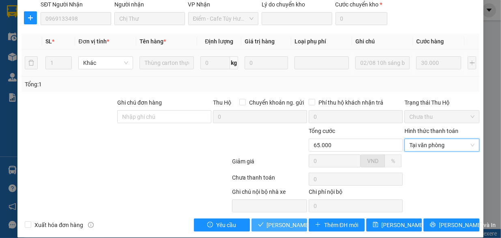
click at [276, 221] on span "[PERSON_NAME] và Giao hàng" at bounding box center [306, 225] width 78 height 9
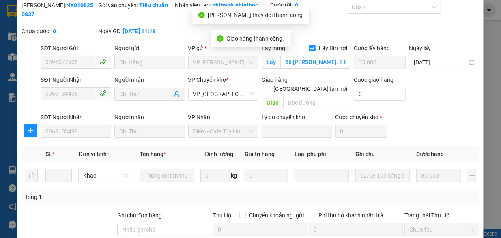
scroll to position [0, 0]
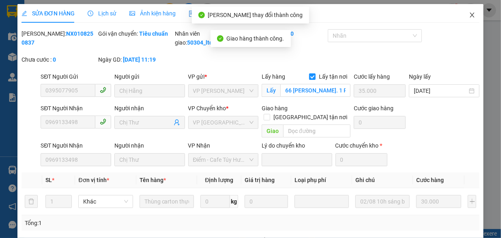
click at [470, 14] on icon "close" at bounding box center [472, 15] width 4 height 5
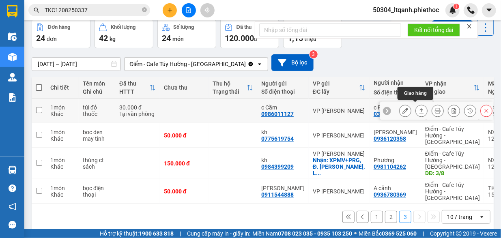
click at [418, 109] on icon at bounding box center [421, 111] width 6 height 6
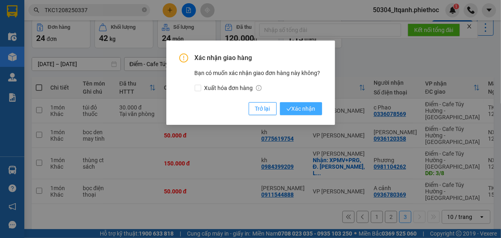
click at [309, 107] on span "Xác nhận" at bounding box center [300, 108] width 29 height 9
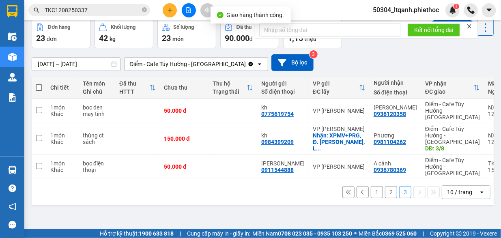
click at [388, 186] on button "2" at bounding box center [391, 192] width 12 height 12
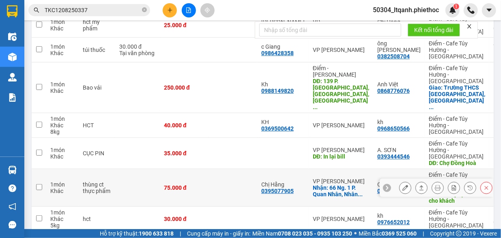
scroll to position [175, 0]
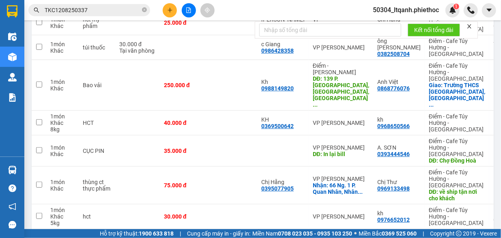
drag, startPoint x: 328, startPoint y: 203, endPoint x: 406, endPoint y: 203, distance: 78.7
checkbox input "false"
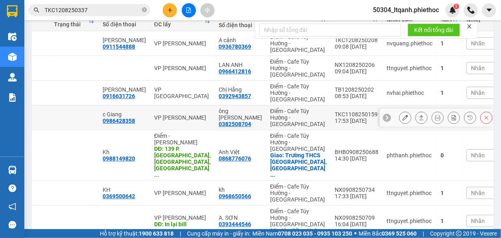
scroll to position [104, 0]
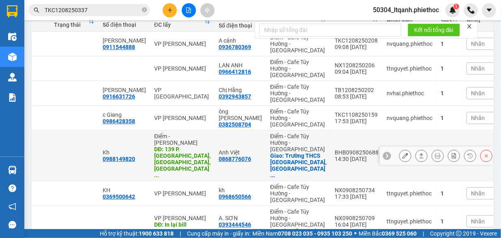
click at [384, 153] on icon at bounding box center [387, 156] width 6 height 6
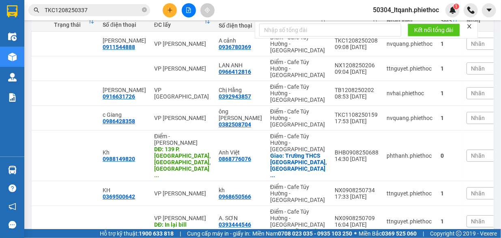
click at [471, 152] on span "Nhãn" at bounding box center [478, 155] width 14 height 6
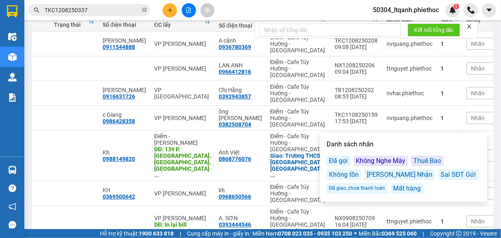
click at [345, 176] on div "Không tồn" at bounding box center [343, 175] width 34 height 11
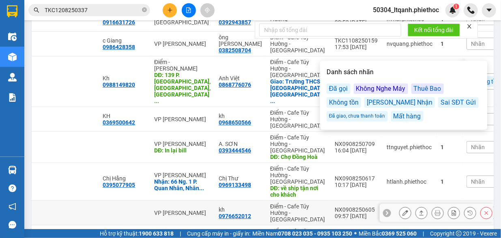
scroll to position [186, 0]
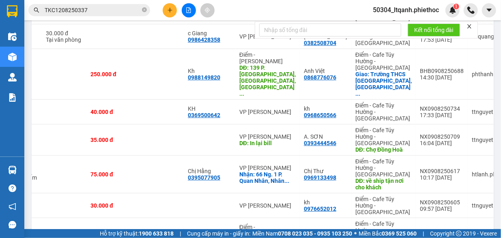
scroll to position [0, 162]
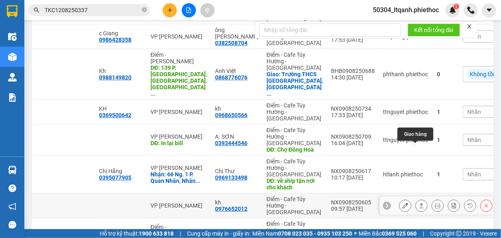
click at [418, 203] on icon at bounding box center [421, 206] width 6 height 6
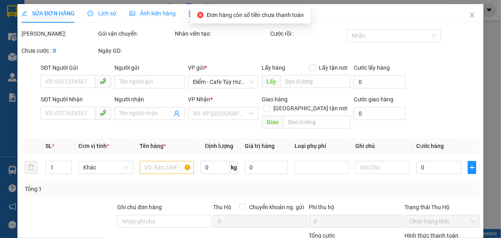
type input "0976652012"
type input "kh"
type input "30.000"
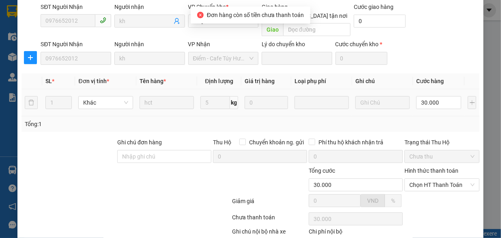
scroll to position [141, 0]
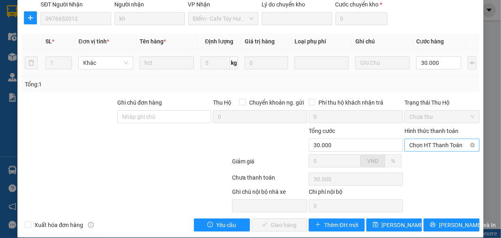
click at [429, 141] on span "Chọn HT Thanh Toán" at bounding box center [441, 145] width 65 height 12
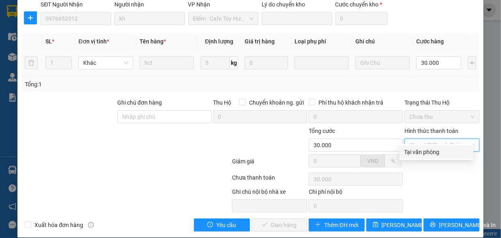
click at [429, 152] on div "Tại văn phòng" at bounding box center [436, 152] width 64 height 9
type input "0"
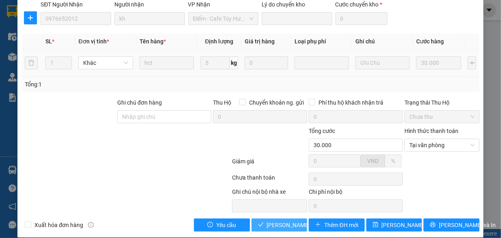
click at [276, 221] on span "[PERSON_NAME] và Giao hàng" at bounding box center [306, 225] width 78 height 9
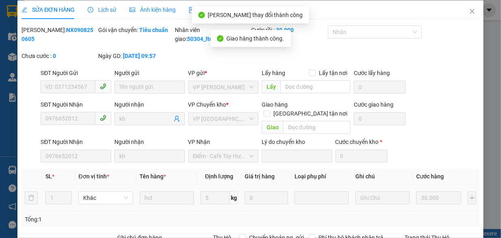
scroll to position [0, 0]
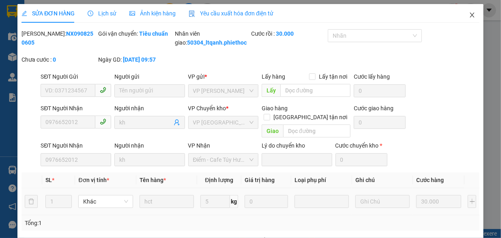
click at [469, 15] on icon "close" at bounding box center [472, 15] width 6 height 6
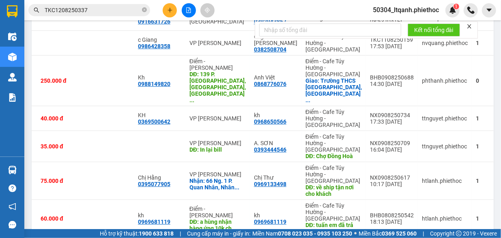
scroll to position [0, 162]
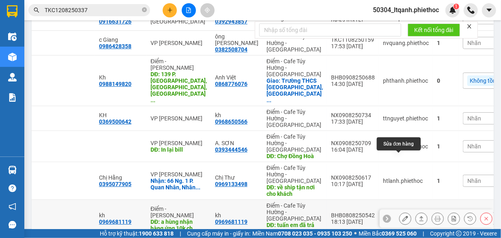
click at [402, 216] on icon at bounding box center [405, 219] width 6 height 6
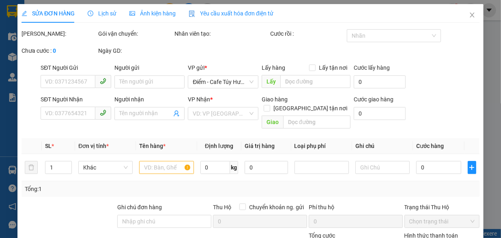
type input "0969681119"
type input "kh"
type input "a hùng nhận hàng ứng 10k cho quán nước"
type input "5.000"
type input "0969681119"
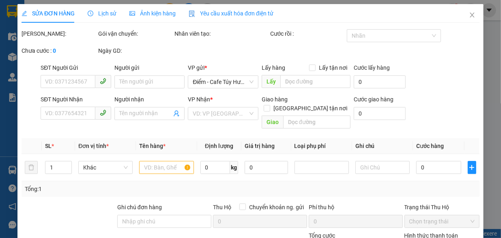
type input "kh"
type input "[PERSON_NAME] em đã trả 10k cho A hùng 78"
type input "60.000"
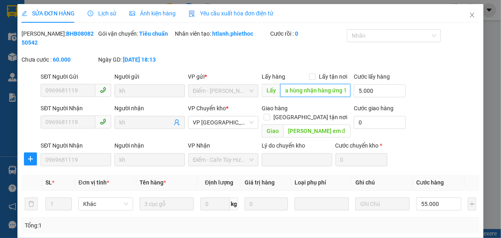
click at [304, 91] on input "a hùng nhận hàng ứng 10k cho quán nước" at bounding box center [315, 90] width 70 height 13
click at [469, 15] on icon "close" at bounding box center [472, 15] width 6 height 6
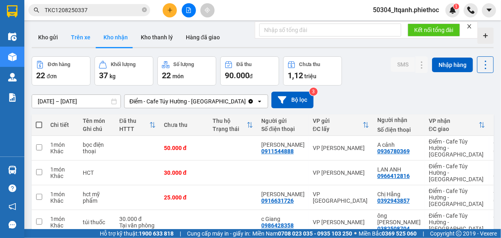
click at [77, 39] on button "Trên xe" at bounding box center [80, 37] width 32 height 19
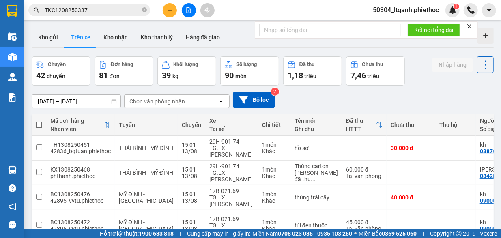
click at [164, 99] on div "Chọn văn phòng nhận" at bounding box center [157, 101] width 56 height 8
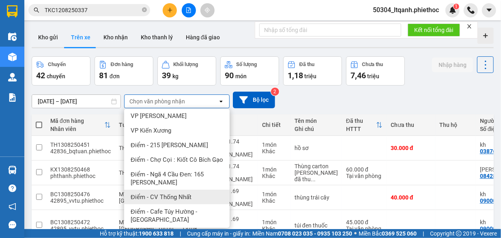
scroll to position [277, 0]
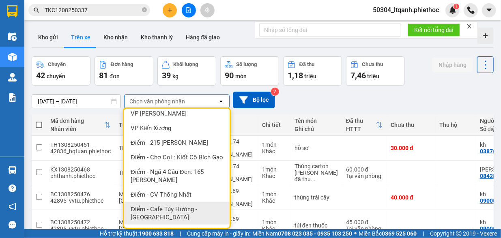
click at [179, 218] on span "Điểm - Cafe Túy Hường - [GEOGRAPHIC_DATA]" at bounding box center [179, 213] width 96 height 16
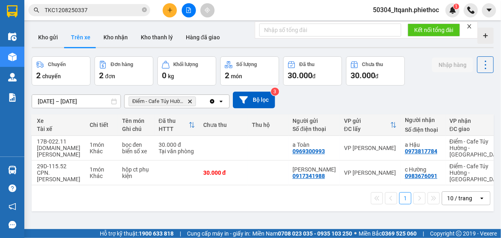
scroll to position [0, 0]
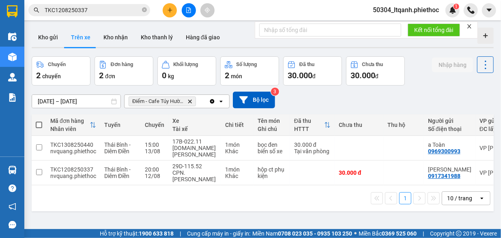
click at [103, 190] on div "1 10 / trang open" at bounding box center [263, 198] width 462 height 26
click at [116, 35] on button "Kho nhận" at bounding box center [115, 37] width 37 height 19
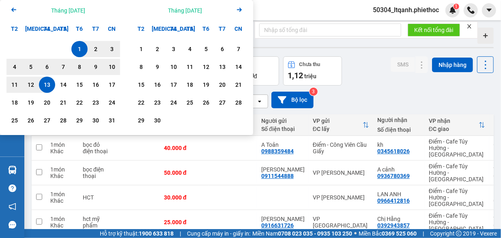
click at [49, 82] on div "13" at bounding box center [46, 85] width 11 height 10
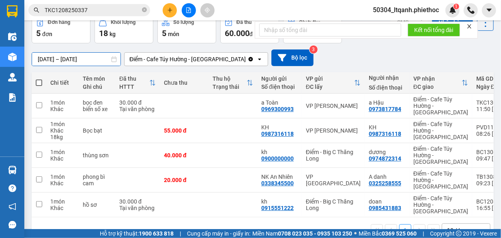
click at [81, 56] on input "[DATE] – [DATE]" at bounding box center [76, 59] width 88 height 13
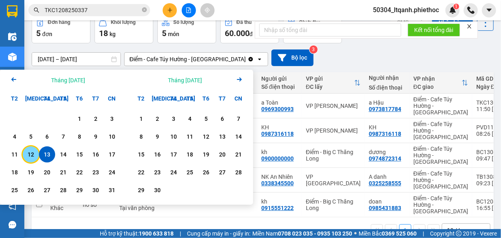
click at [31, 155] on div "12" at bounding box center [30, 155] width 11 height 10
click at [47, 156] on div "13" at bounding box center [46, 155] width 11 height 10
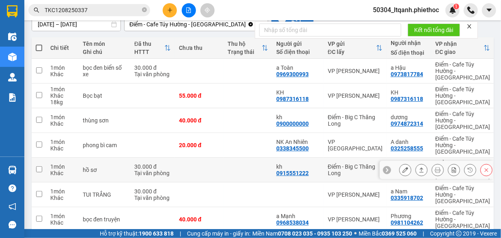
scroll to position [77, 0]
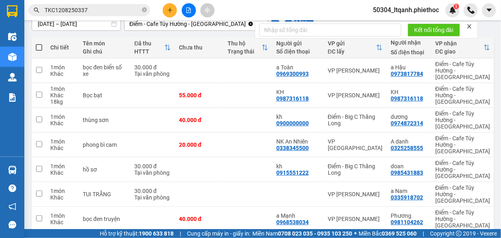
click at [77, 24] on input "[DATE] – [DATE]" at bounding box center [76, 23] width 88 height 13
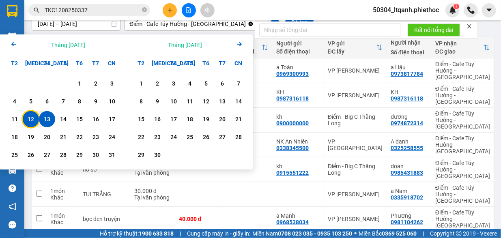
click at [24, 119] on div "12" at bounding box center [31, 119] width 16 height 16
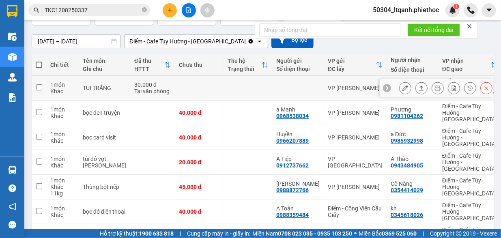
scroll to position [0, 0]
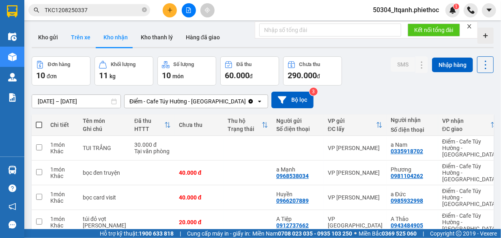
click at [79, 38] on button "Trên xe" at bounding box center [80, 37] width 32 height 19
type input "[DATE] – [DATE]"
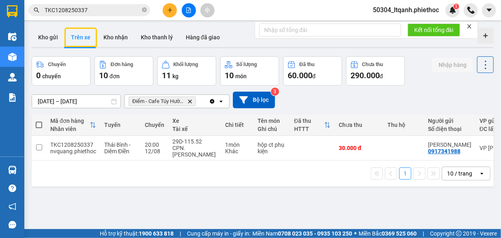
click at [71, 99] on div "ver 1.8.137 Kho gửi Trên xe Kho nhận Kho thanh [PERSON_NAME] đã giao Chuyến 0 c…" at bounding box center [262, 143] width 468 height 238
click at [108, 193] on div "ver 1.8.137 Kho gửi Trên xe Kho nhận Kho thanh [PERSON_NAME] đã giao Chuyến 1 c…" at bounding box center [262, 143] width 468 height 238
